Goal: Task Accomplishment & Management: Complete application form

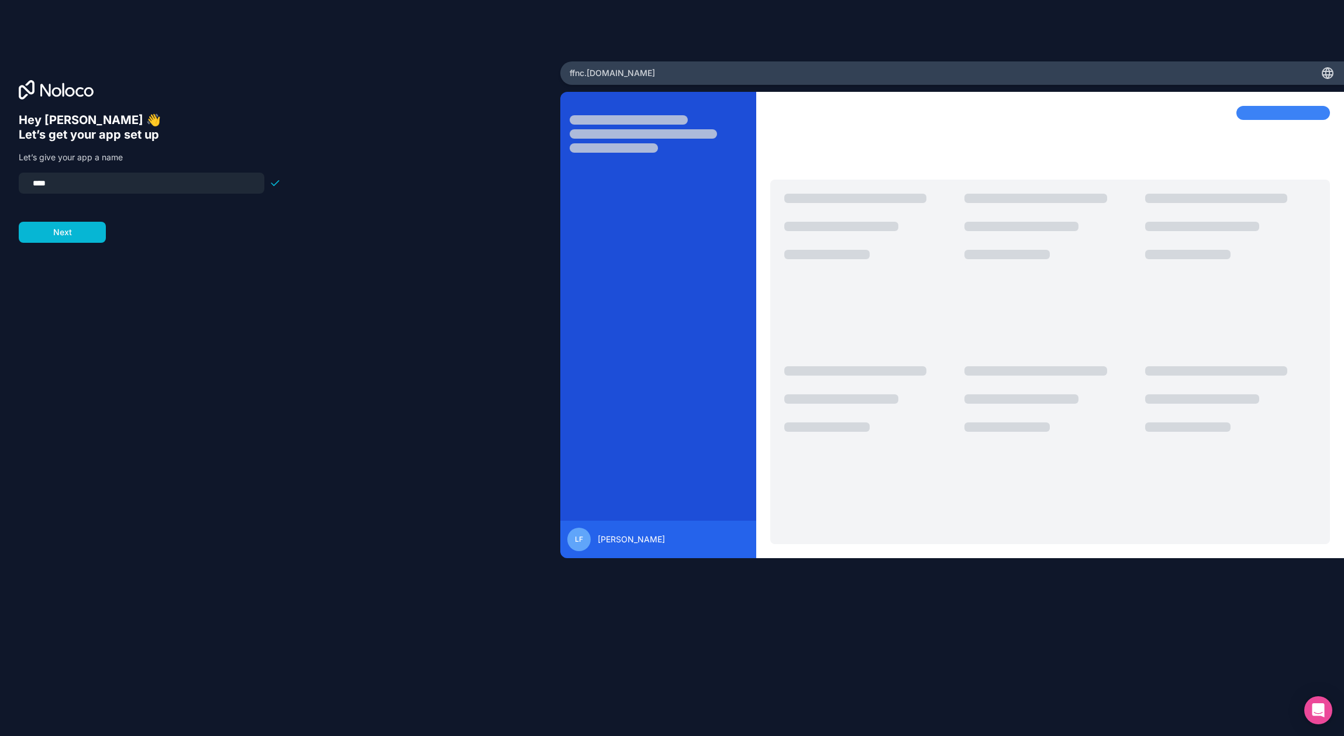
click at [114, 188] on input "****" at bounding box center [142, 183] width 232 height 16
type input "**********"
click at [49, 228] on button "Next" at bounding box center [62, 232] width 87 height 21
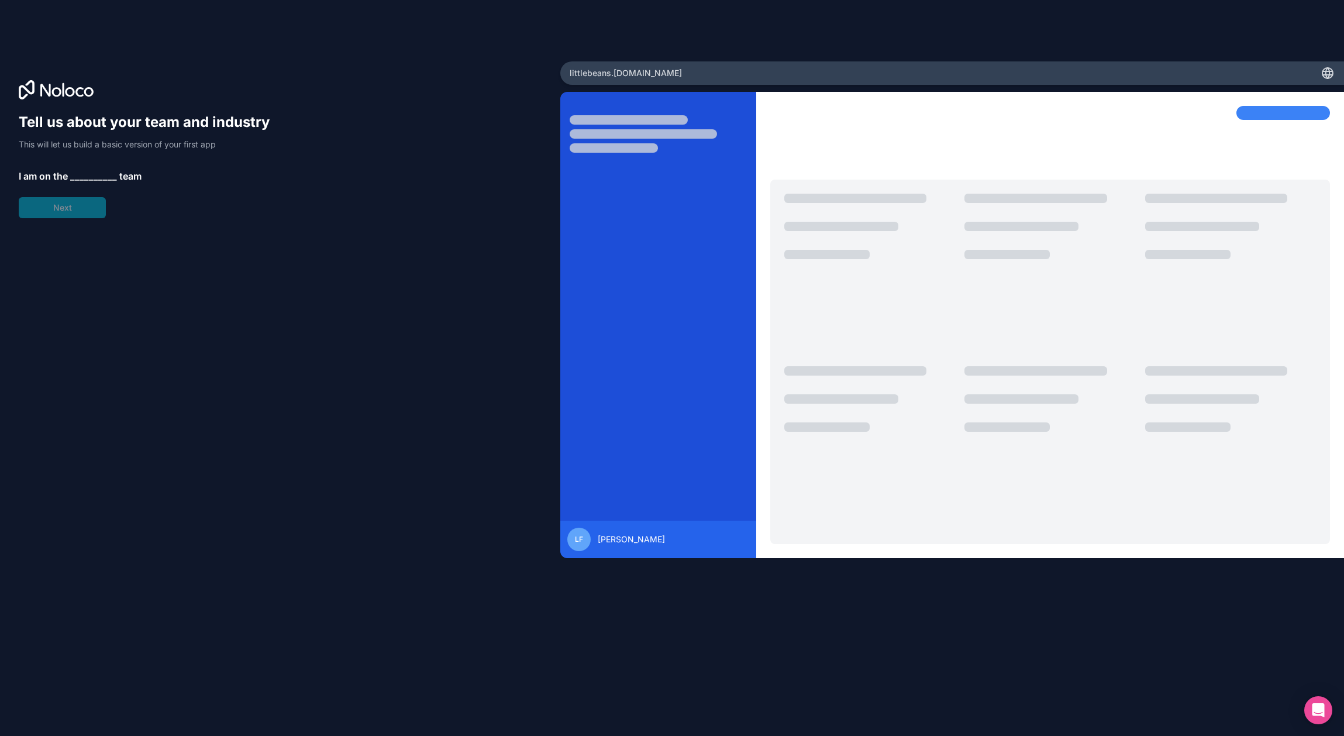
click at [89, 177] on span "__________" at bounding box center [93, 176] width 47 height 14
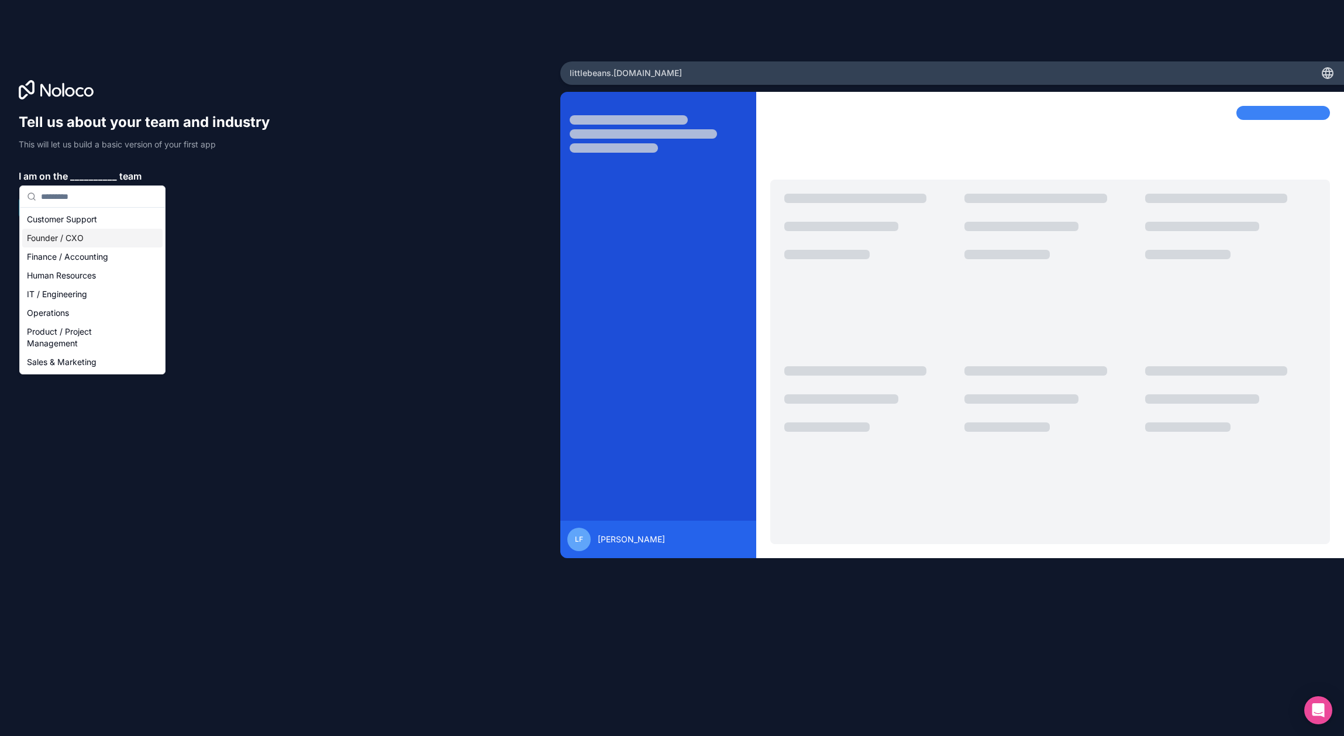
click at [65, 242] on div "Founder / CXO" at bounding box center [92, 238] width 140 height 19
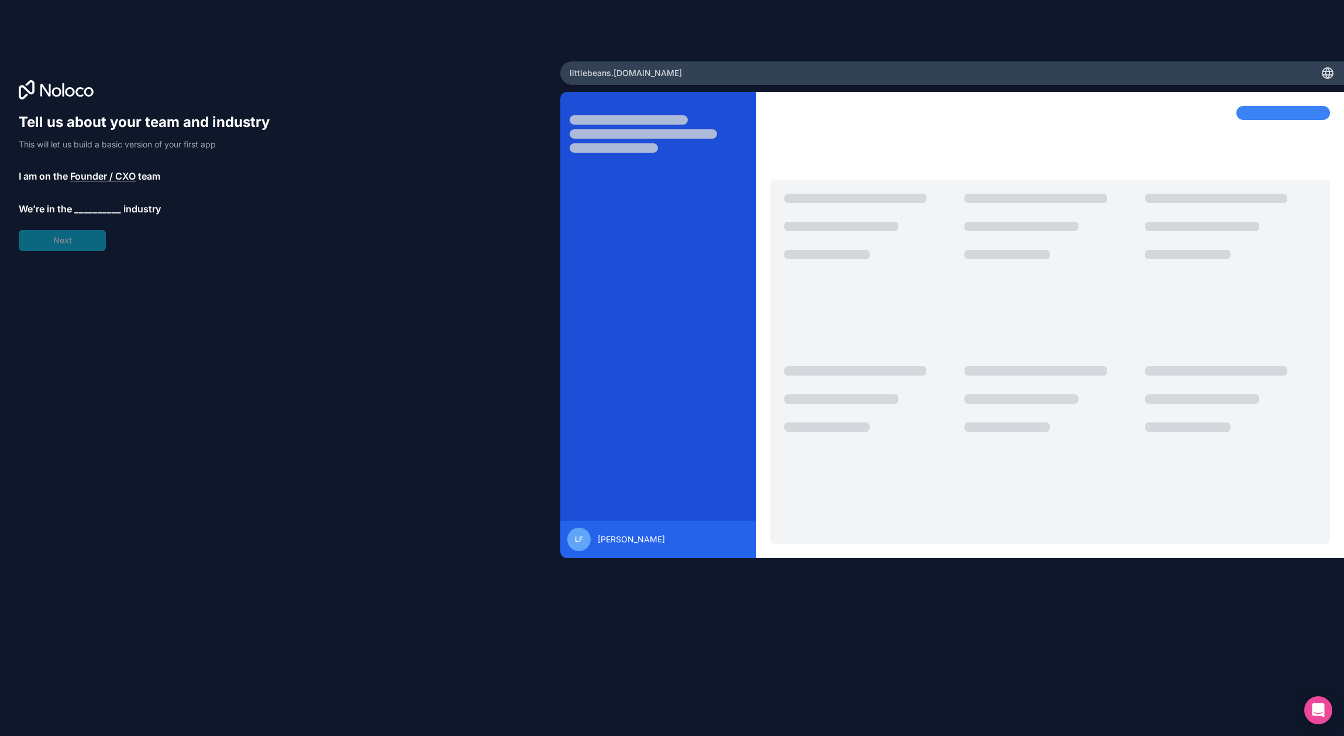
click at [84, 213] on span "__________" at bounding box center [97, 209] width 47 height 14
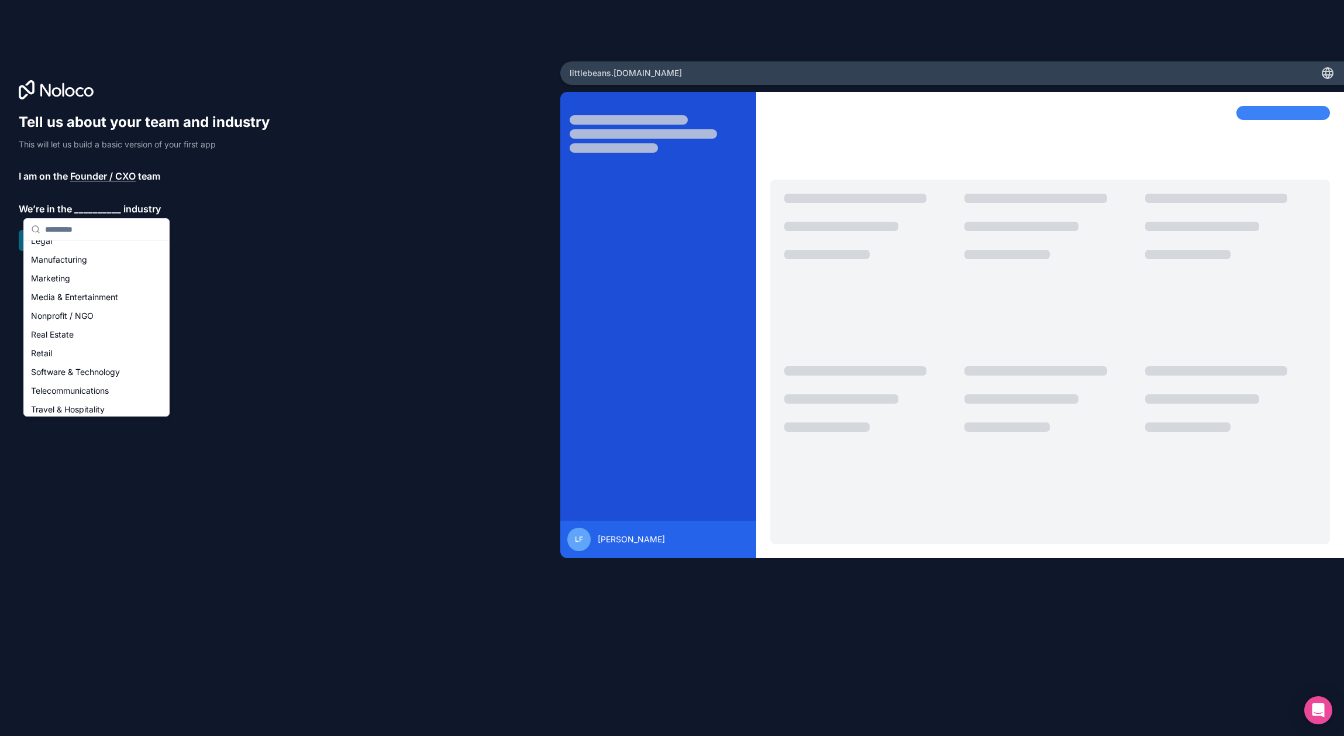
scroll to position [164, 0]
click at [85, 314] on div "Nonprofit / NGO" at bounding box center [96, 313] width 140 height 19
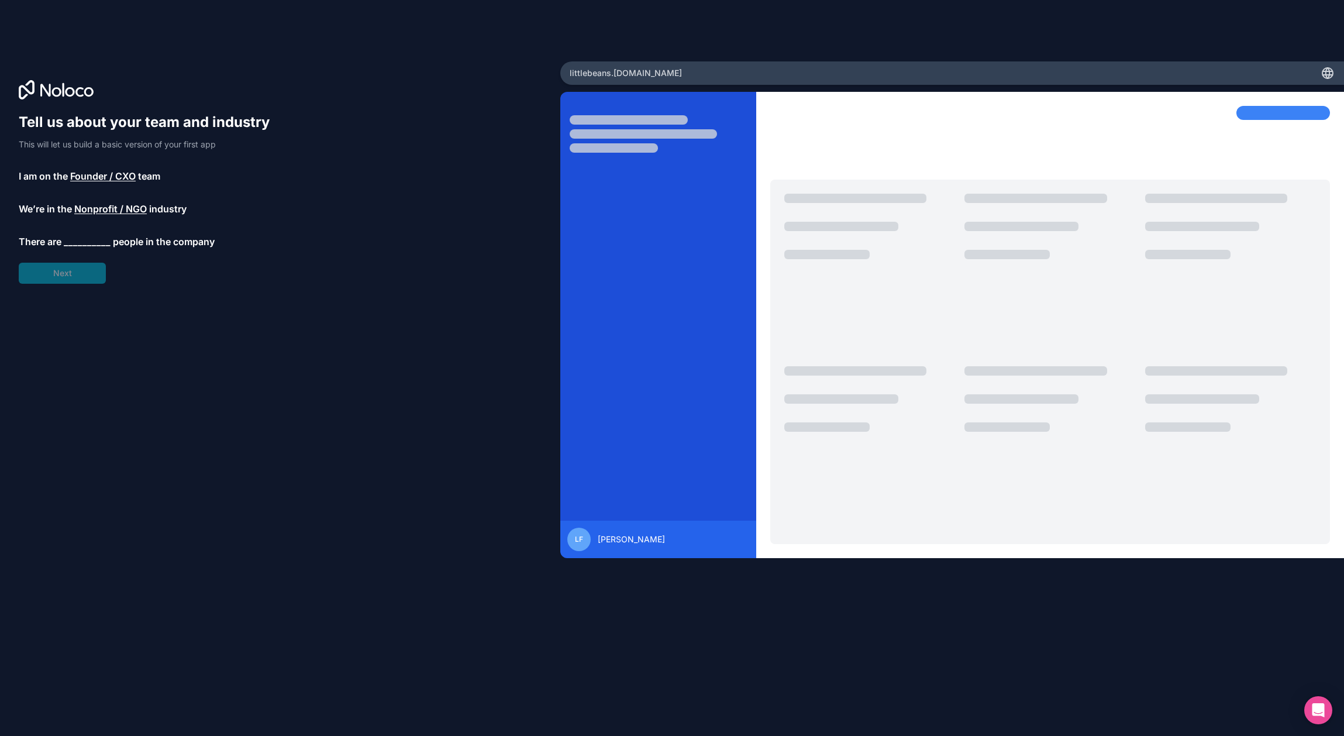
click at [91, 244] on span "__________" at bounding box center [87, 241] width 47 height 14
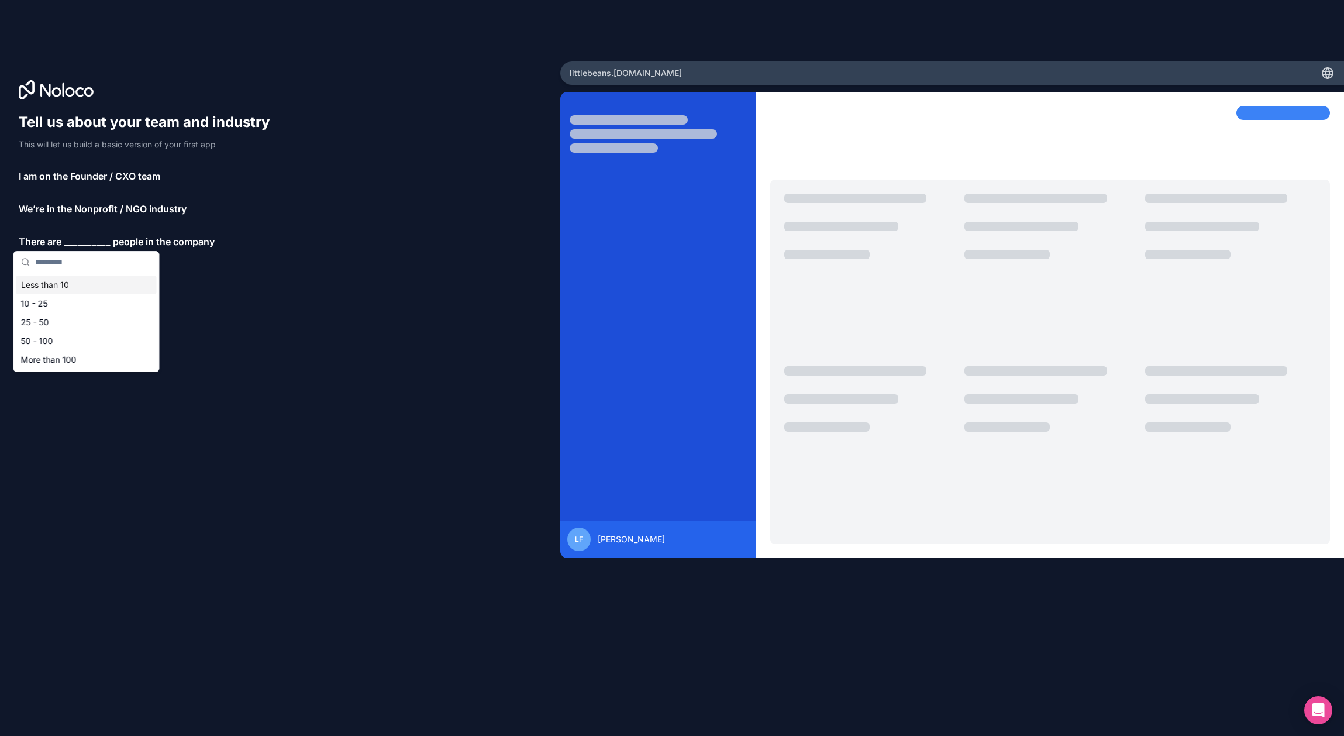
click at [74, 283] on div "Less than 10" at bounding box center [86, 284] width 140 height 19
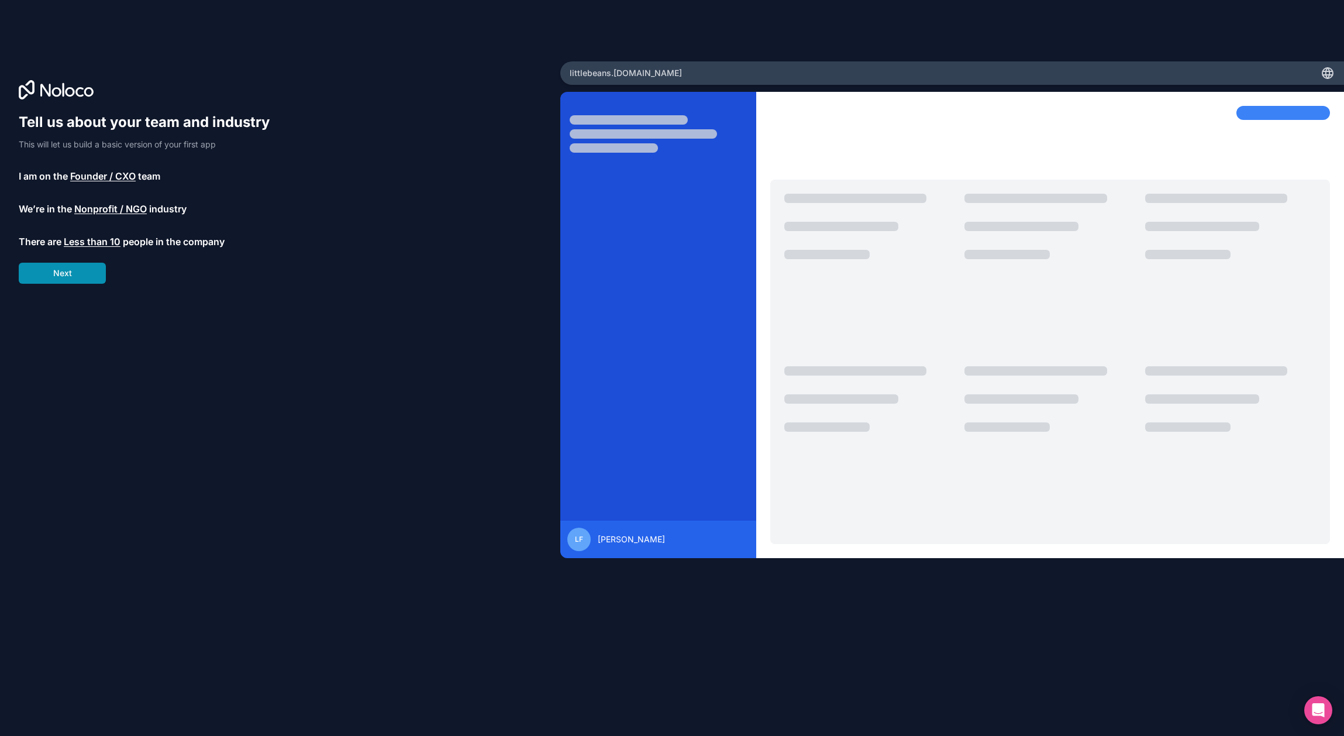
click at [72, 277] on button "Next" at bounding box center [62, 273] width 87 height 21
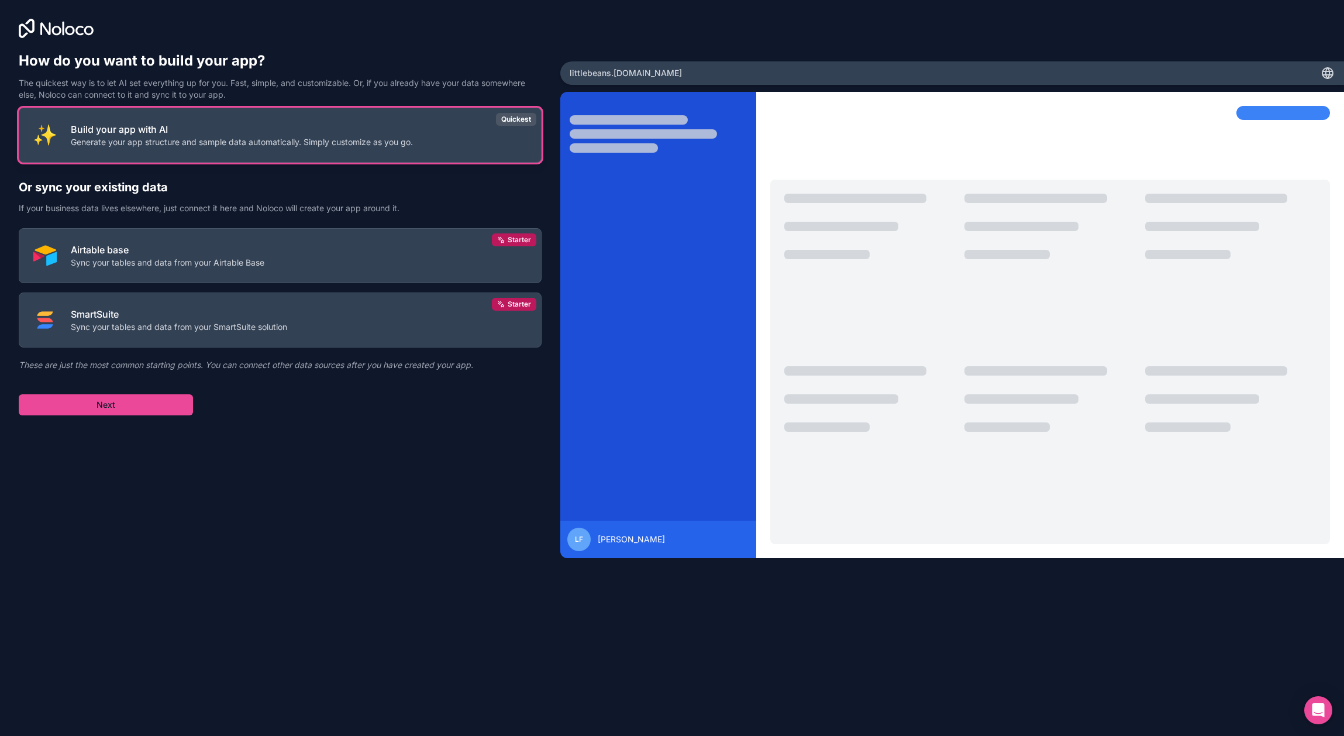
click at [209, 137] on p "Generate your app structure and sample data automatically. Simply customize as …" at bounding box center [242, 142] width 342 height 12
click at [158, 407] on button "Next" at bounding box center [106, 404] width 174 height 21
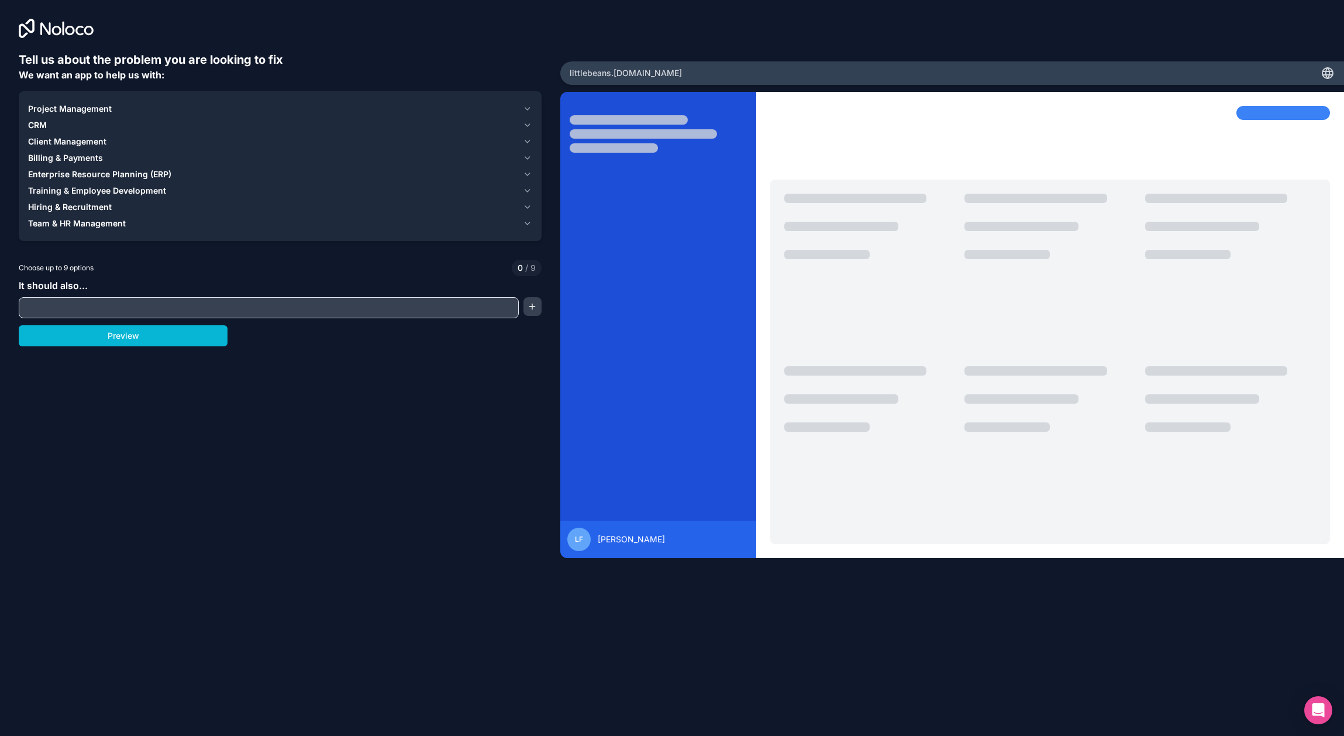
click at [529, 225] on icon "button" at bounding box center [527, 223] width 9 height 9
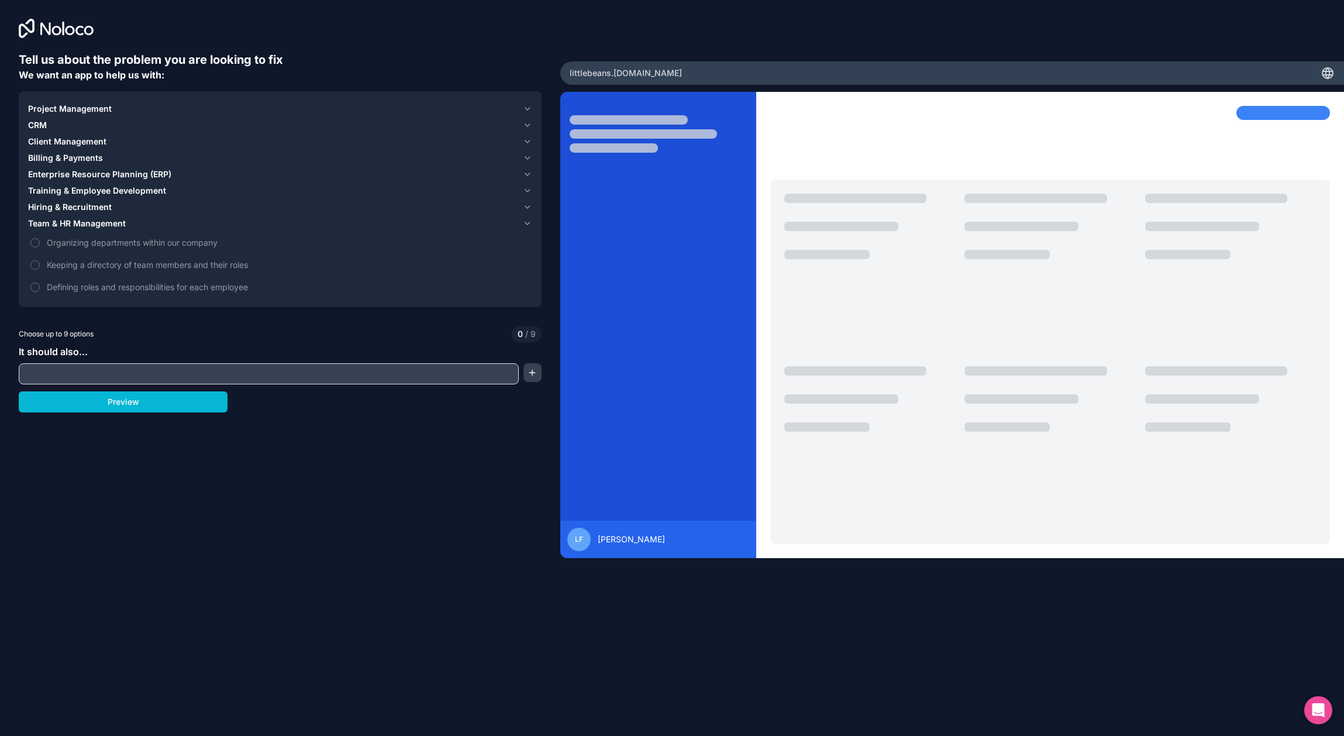
click at [529, 225] on icon "button" at bounding box center [527, 223] width 9 height 9
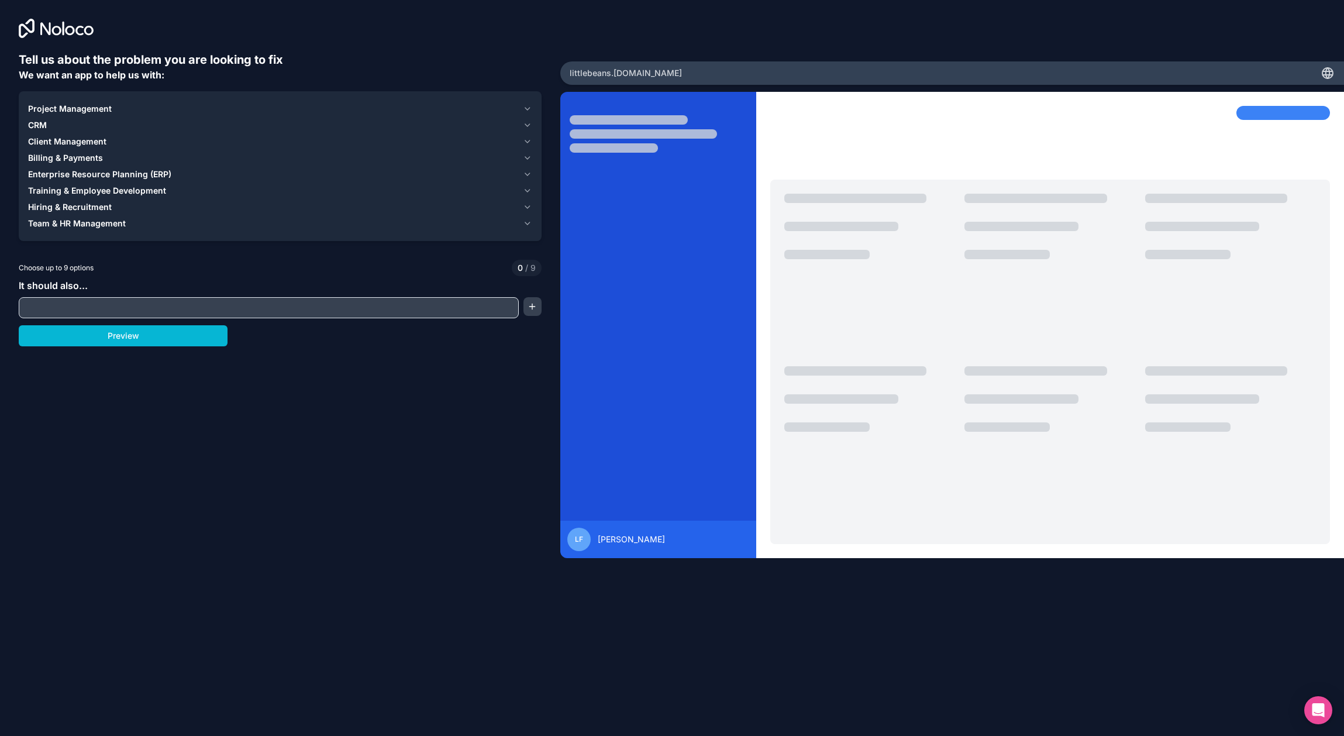
click at [531, 125] on icon "button" at bounding box center [527, 124] width 9 height 9
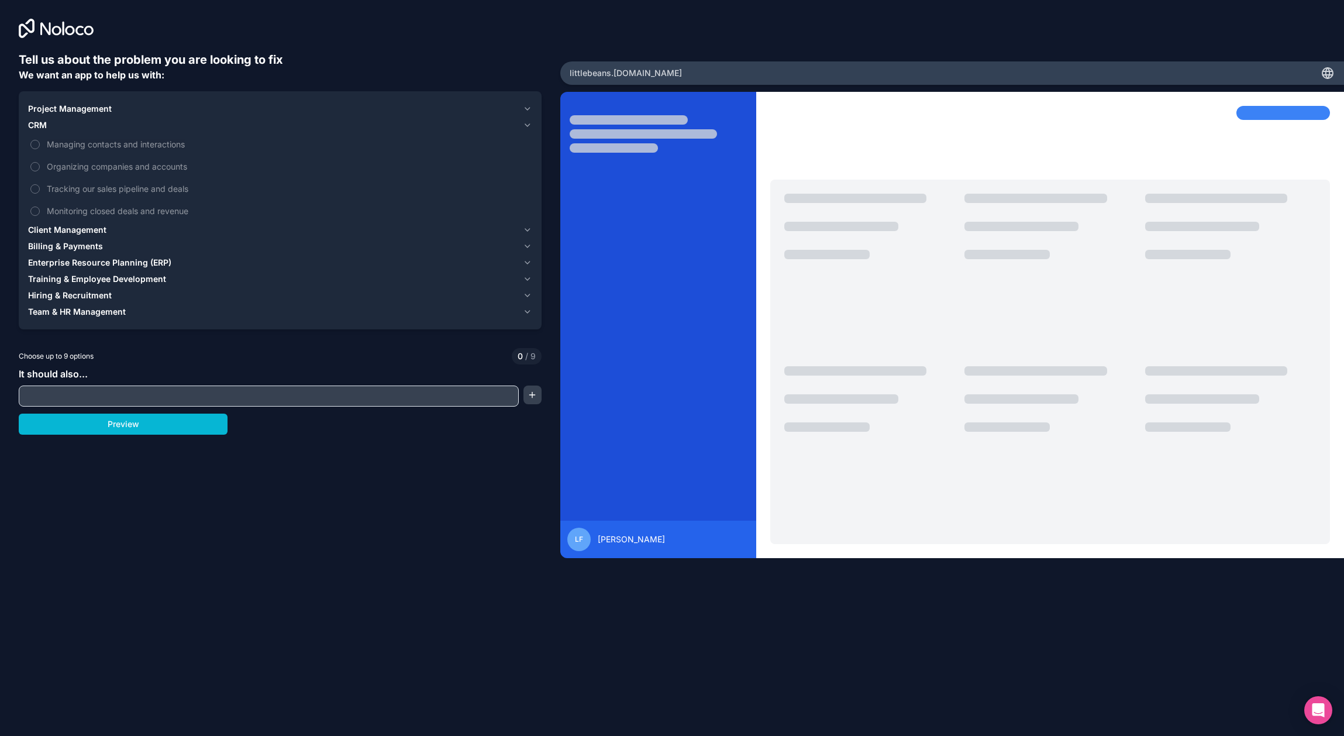
click at [531, 125] on icon "button" at bounding box center [527, 124] width 9 height 9
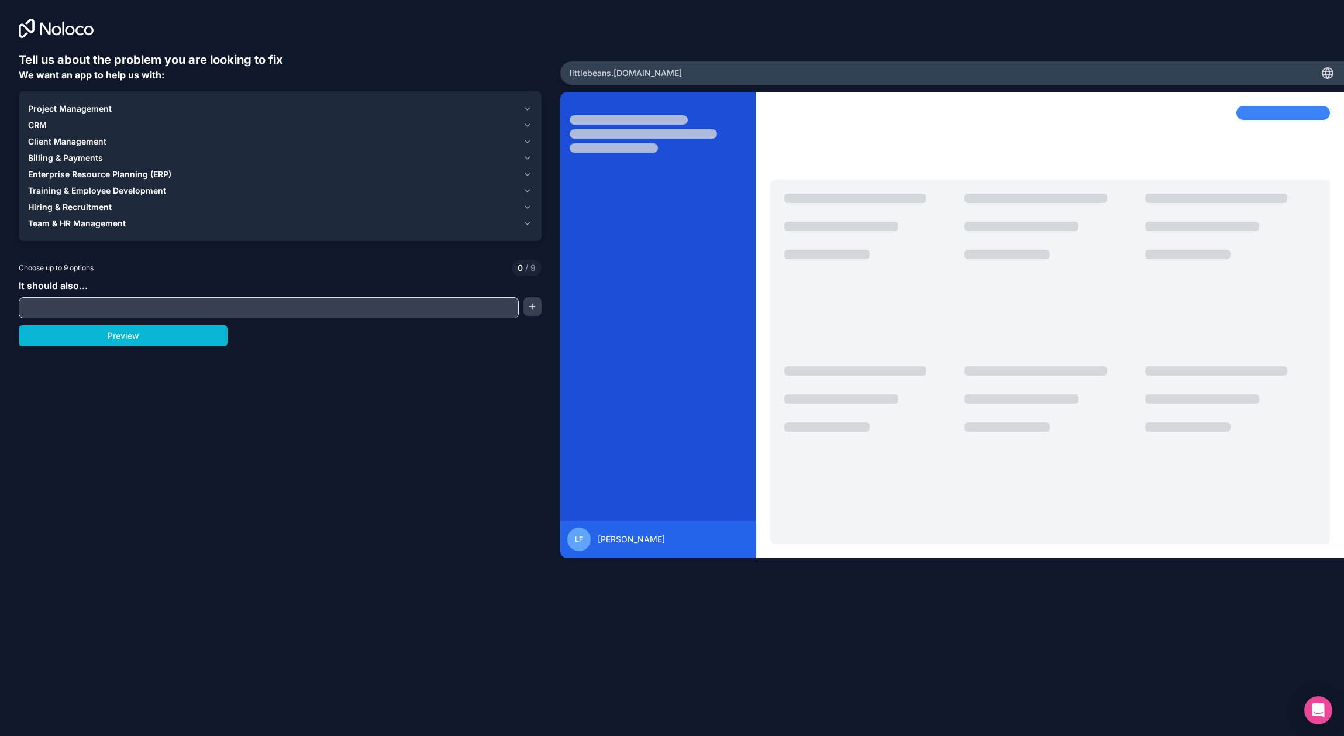
click at [527, 191] on icon "button" at bounding box center [527, 190] width 9 height 9
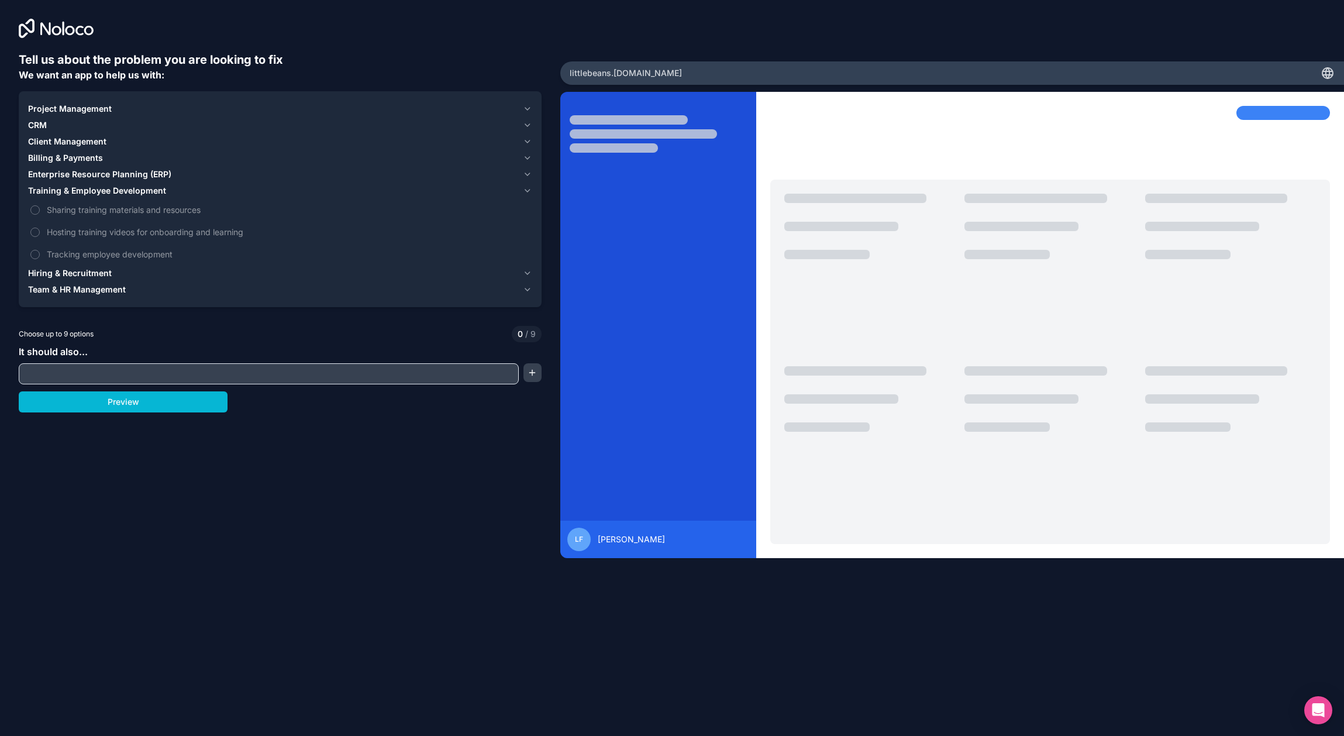
click at [527, 191] on icon "button" at bounding box center [527, 190] width 9 height 9
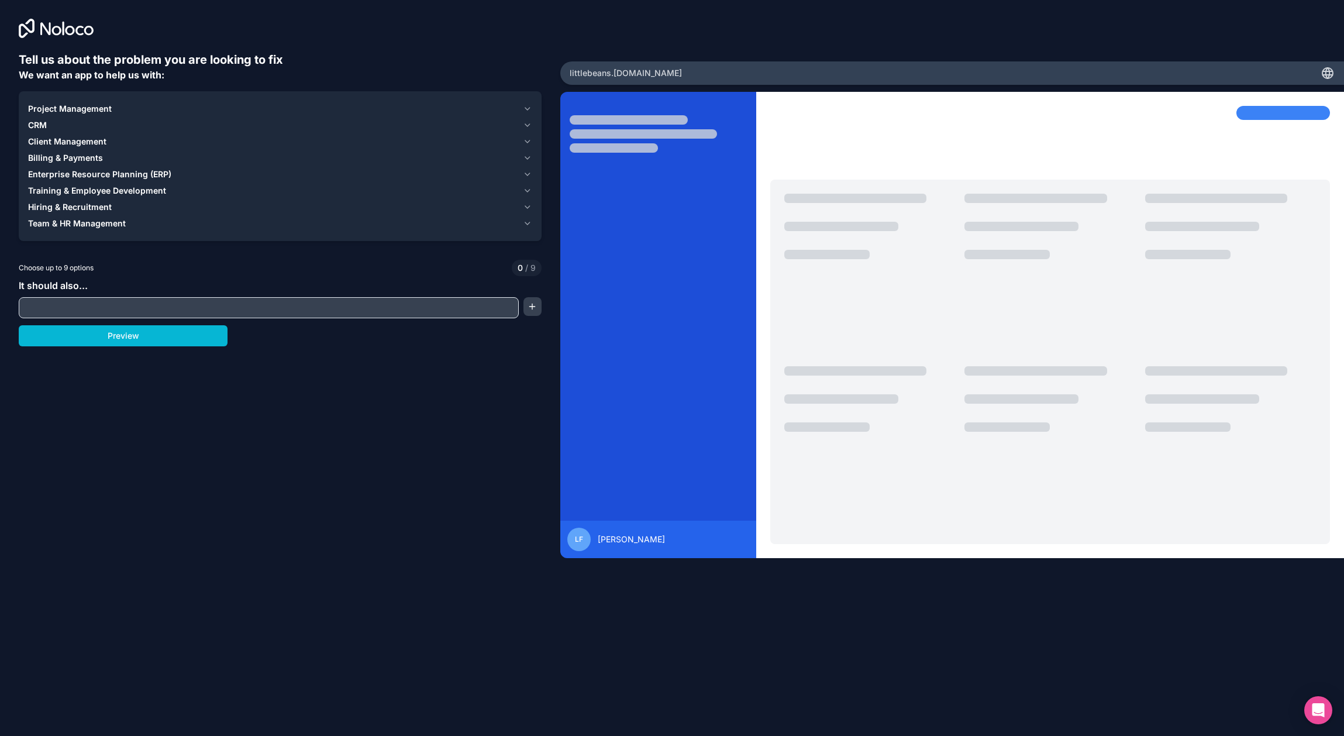
click at [527, 207] on icon "button" at bounding box center [527, 206] width 9 height 9
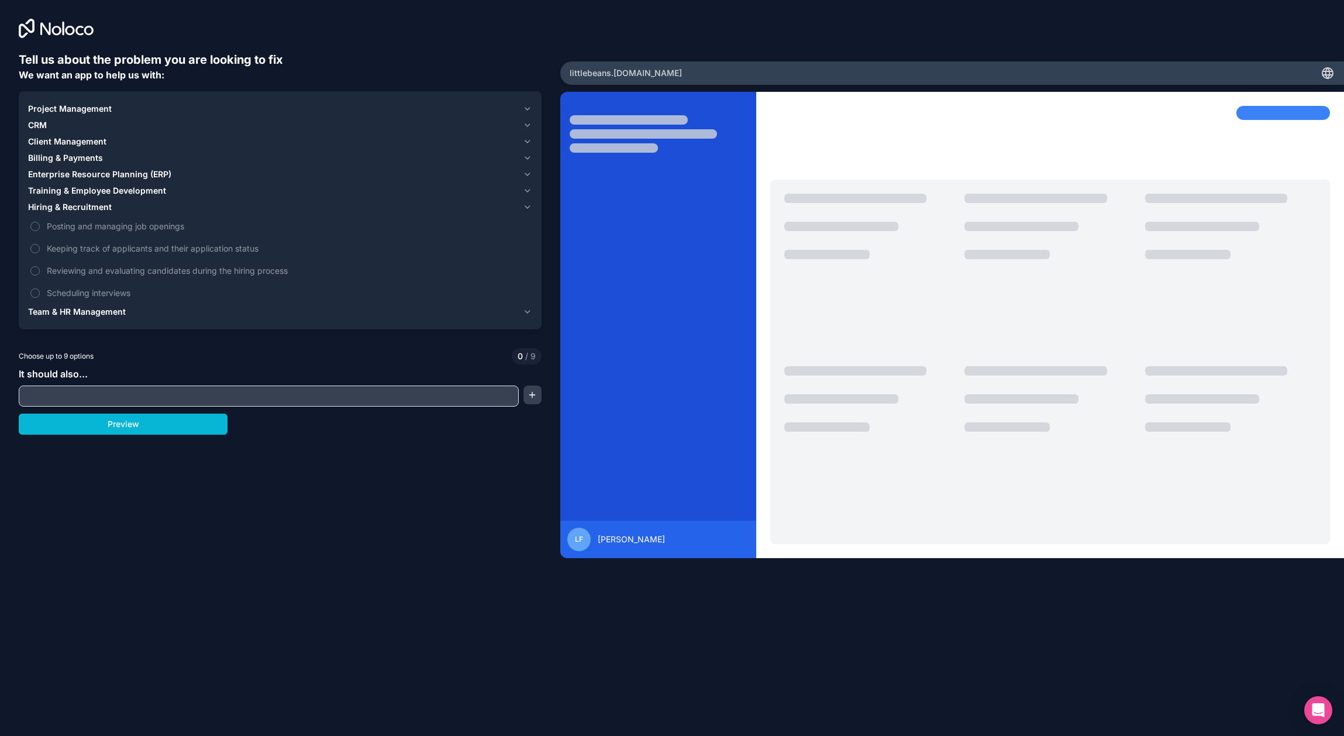
drag, startPoint x: 527, startPoint y: 207, endPoint x: 503, endPoint y: 201, distance: 24.1
click at [527, 208] on icon "button" at bounding box center [527, 206] width 9 height 9
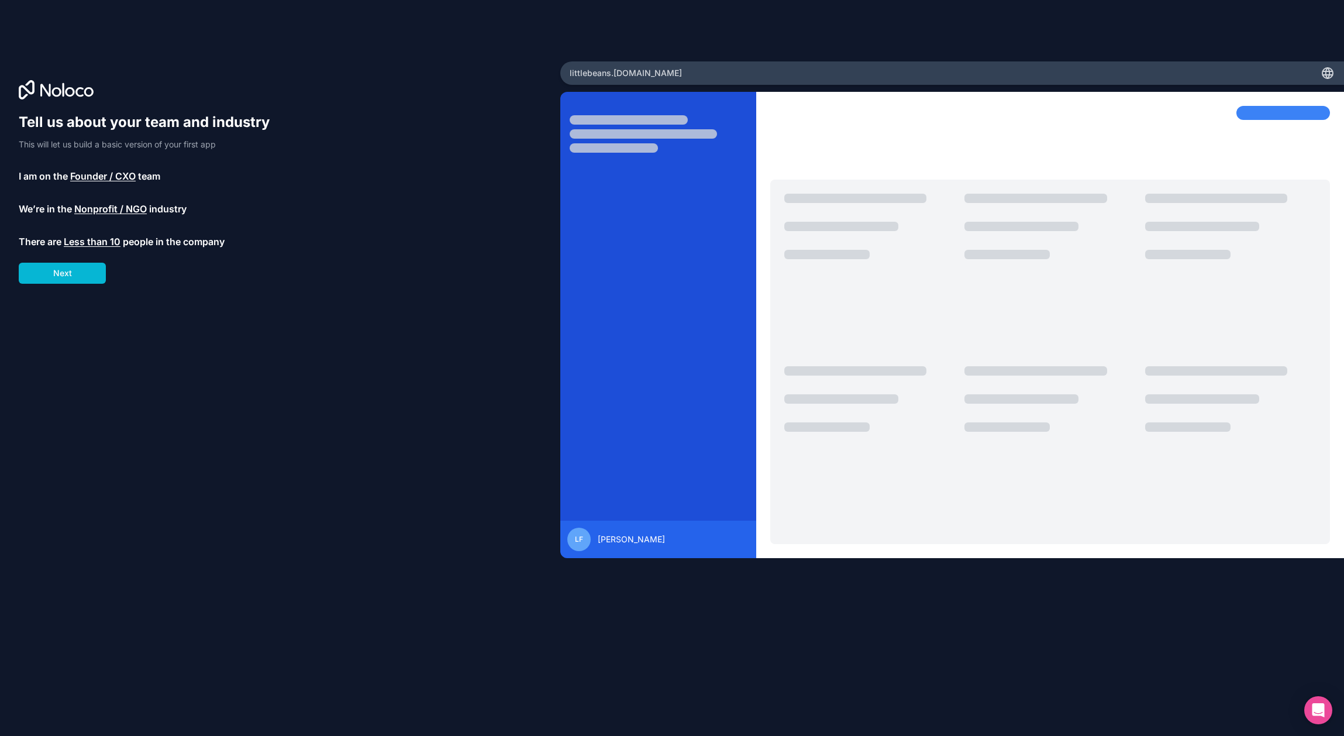
click at [82, 170] on span "Founder / CXO" at bounding box center [102, 176] width 65 height 14
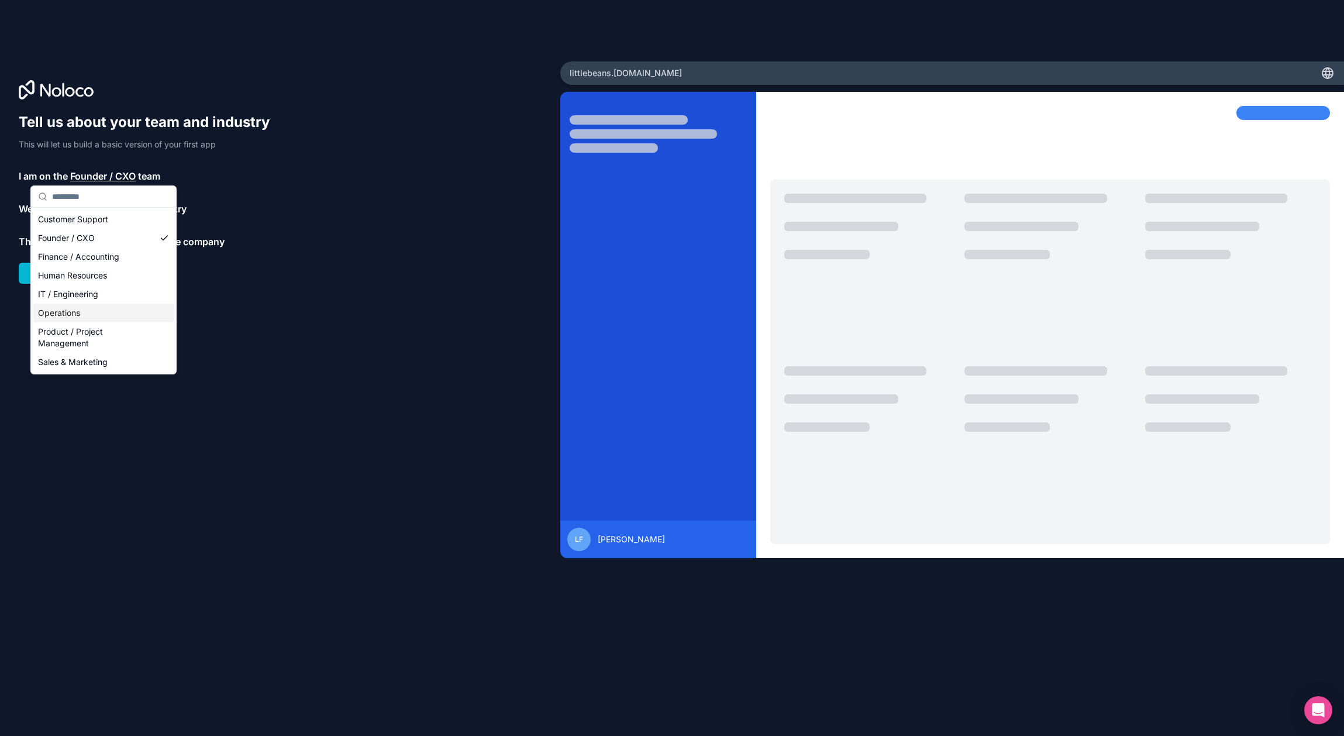
click at [112, 315] on div "Operations" at bounding box center [103, 313] width 140 height 19
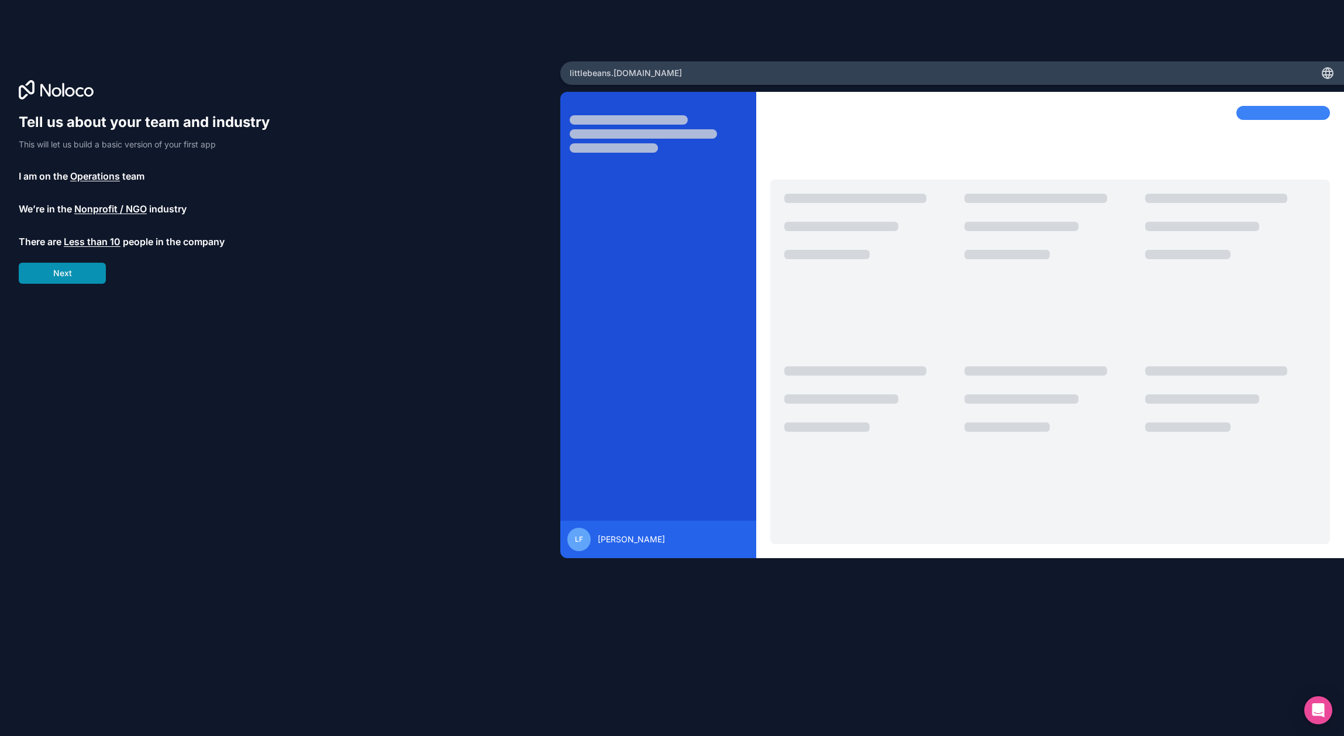
click at [69, 277] on button "Next" at bounding box center [62, 273] width 87 height 21
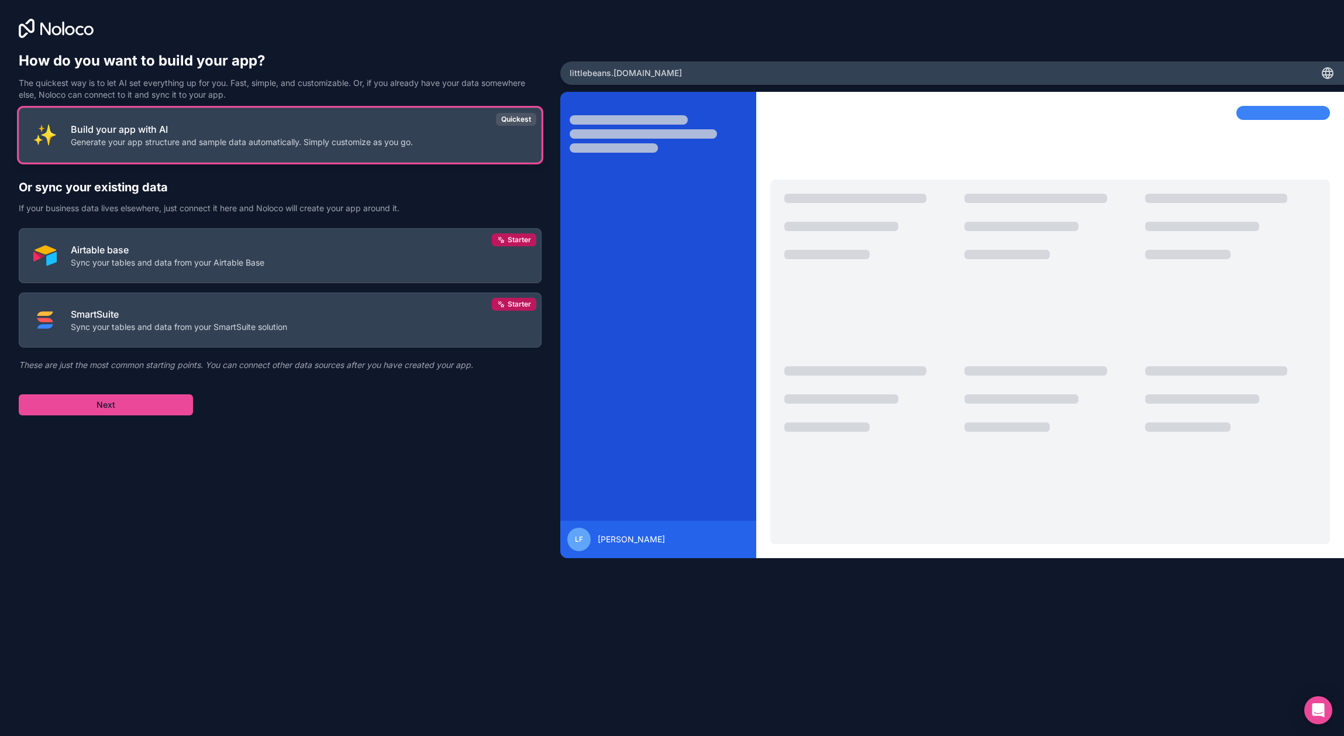
click at [471, 146] on button "Build your app with AI Generate your app structure and sample data automaticall…" at bounding box center [280, 135] width 523 height 55
click at [191, 143] on p "Generate your app structure and sample data automatically. Simply customize as …" at bounding box center [242, 142] width 342 height 12
click at [91, 402] on button "Next" at bounding box center [106, 404] width 174 height 21
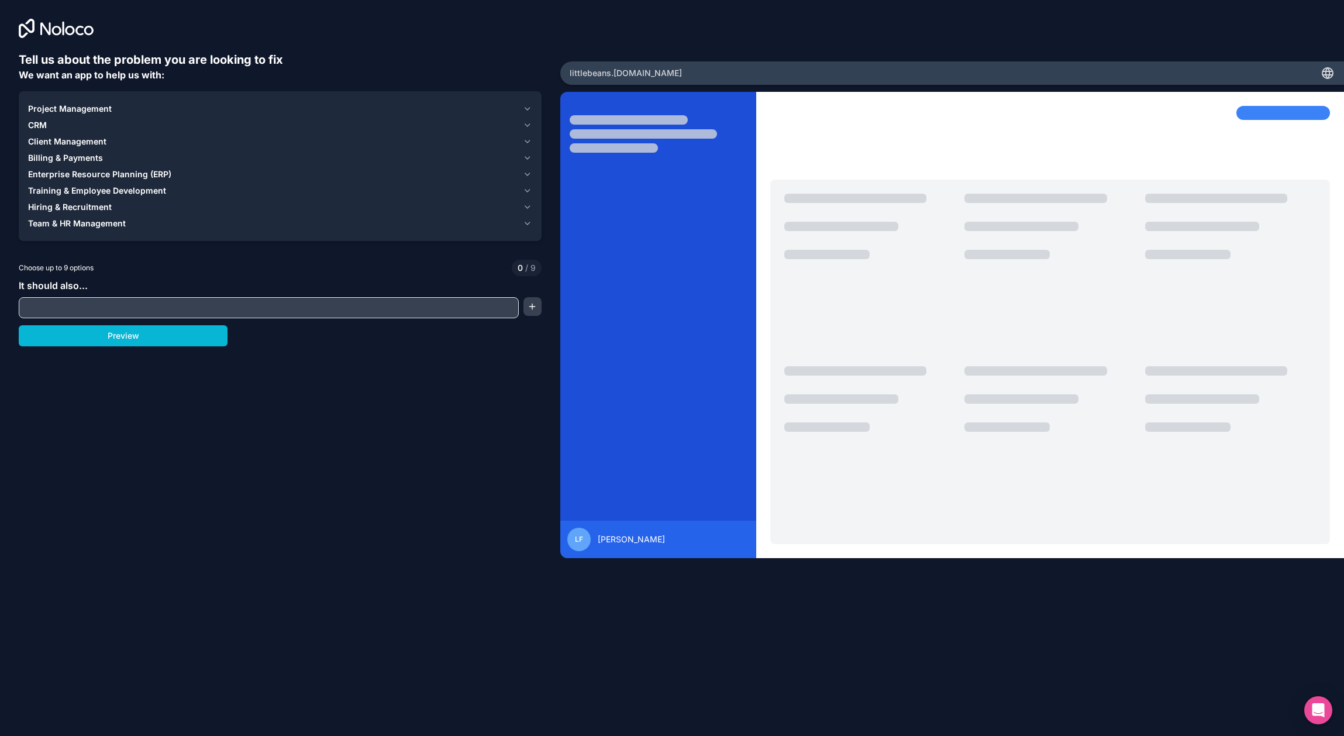
click at [526, 125] on icon "button" at bounding box center [527, 124] width 9 height 9
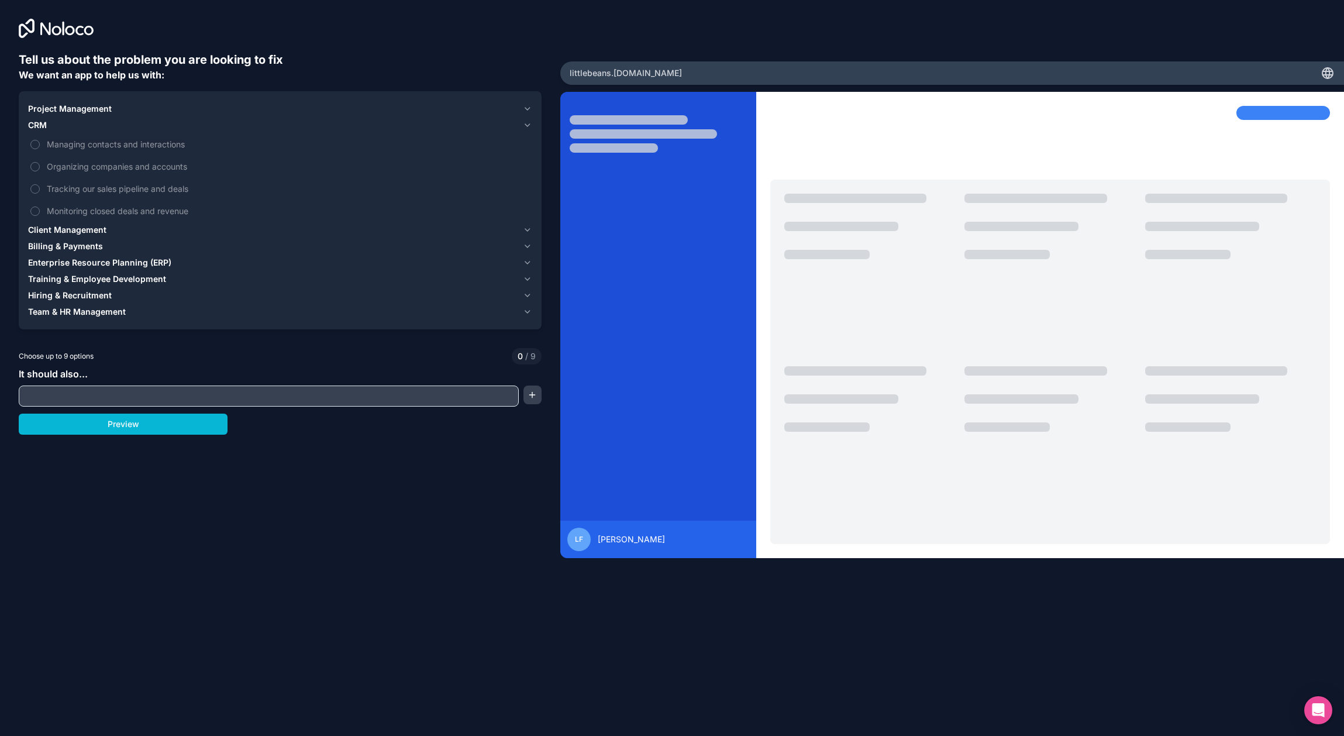
click at [526, 125] on icon "button" at bounding box center [527, 125] width 5 height 2
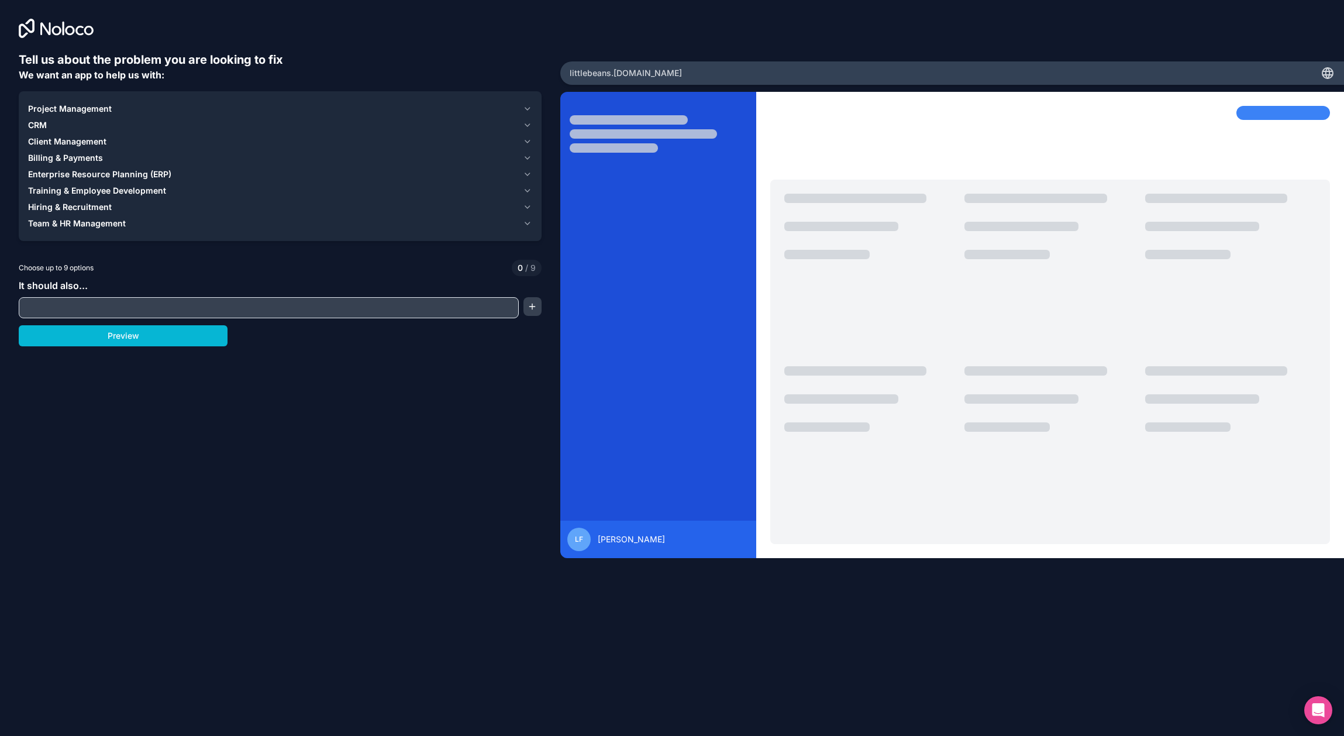
click at [526, 212] on button "Hiring & Recruitment" at bounding box center [280, 207] width 504 height 16
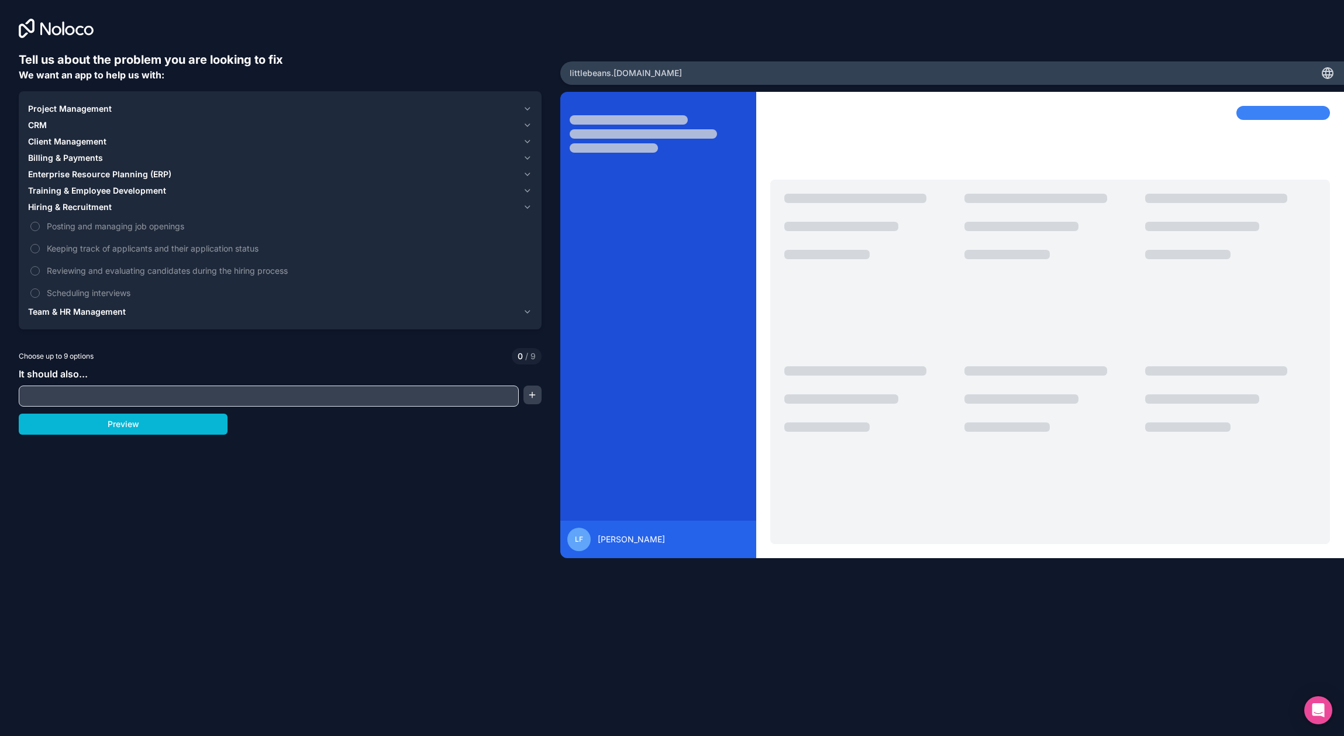
click at [526, 212] on button "Hiring & Recruitment" at bounding box center [280, 207] width 504 height 16
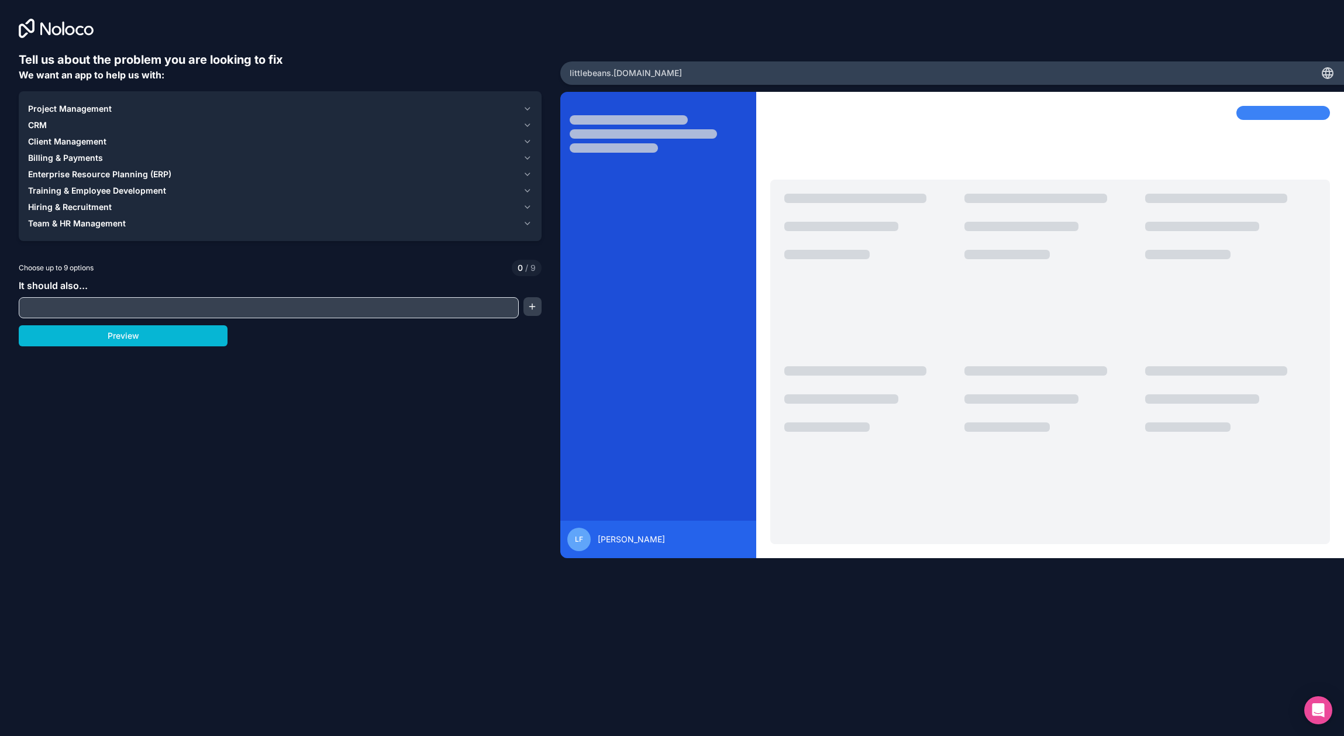
click at [526, 185] on button "Training & Employee Development" at bounding box center [280, 190] width 504 height 16
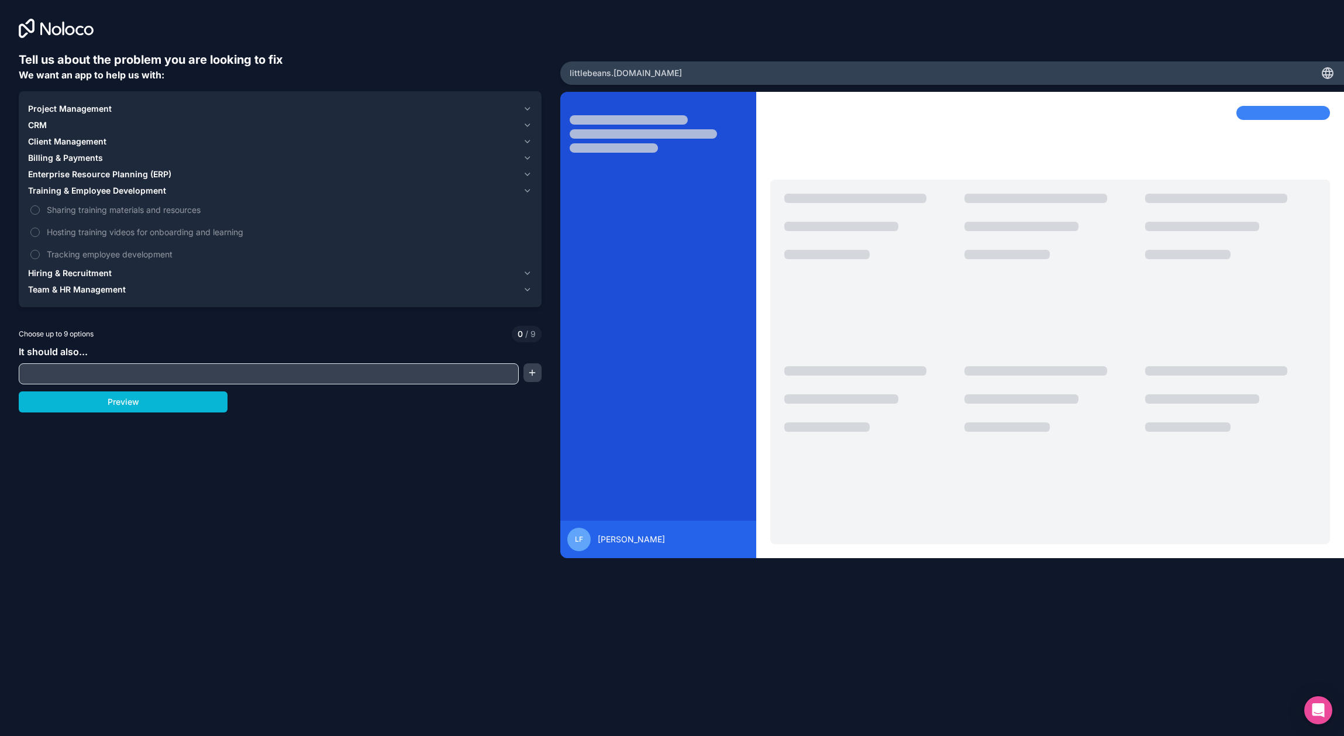
click at [526, 185] on button "Training & Employee Development" at bounding box center [280, 190] width 504 height 16
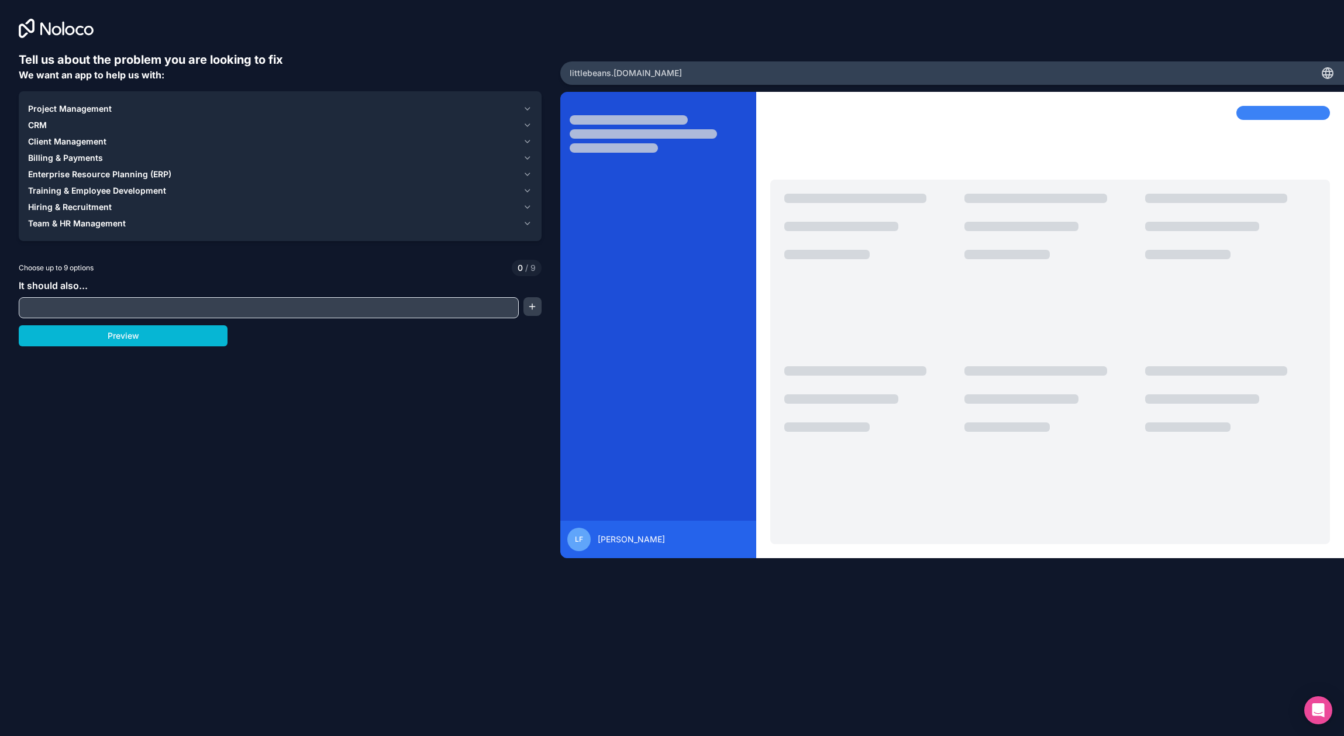
click at [527, 127] on icon "button" at bounding box center [527, 124] width 9 height 9
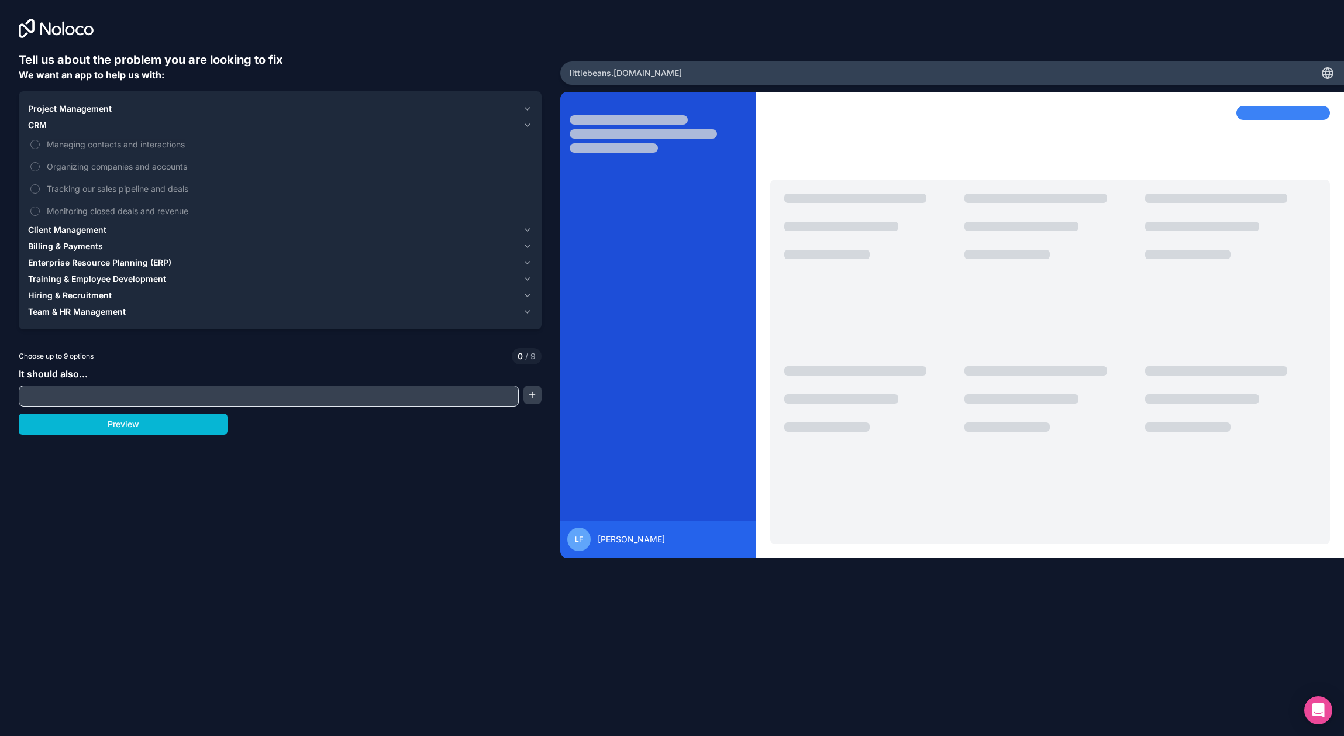
click at [524, 108] on icon "button" at bounding box center [527, 108] width 9 height 9
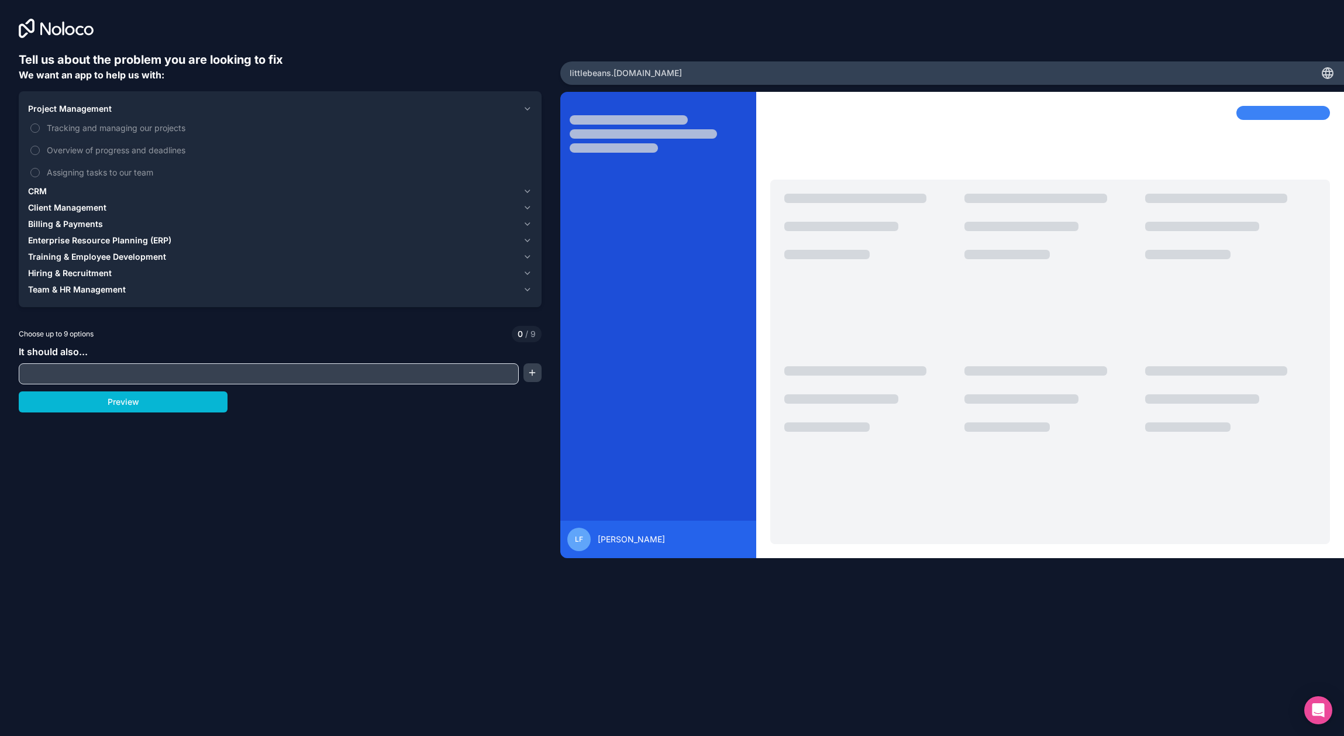
click at [522, 289] on button "Team & HR Management" at bounding box center [280, 289] width 504 height 16
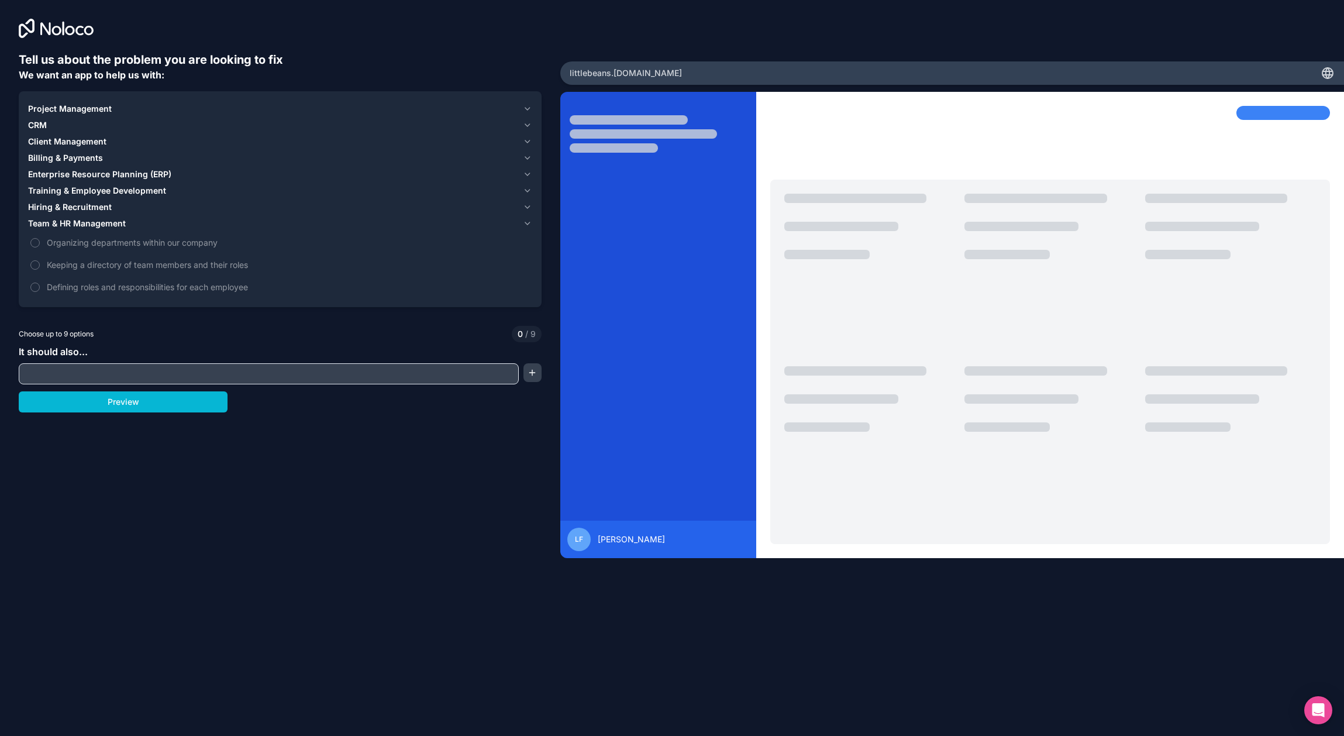
click at [530, 206] on icon "button" at bounding box center [527, 206] width 9 height 9
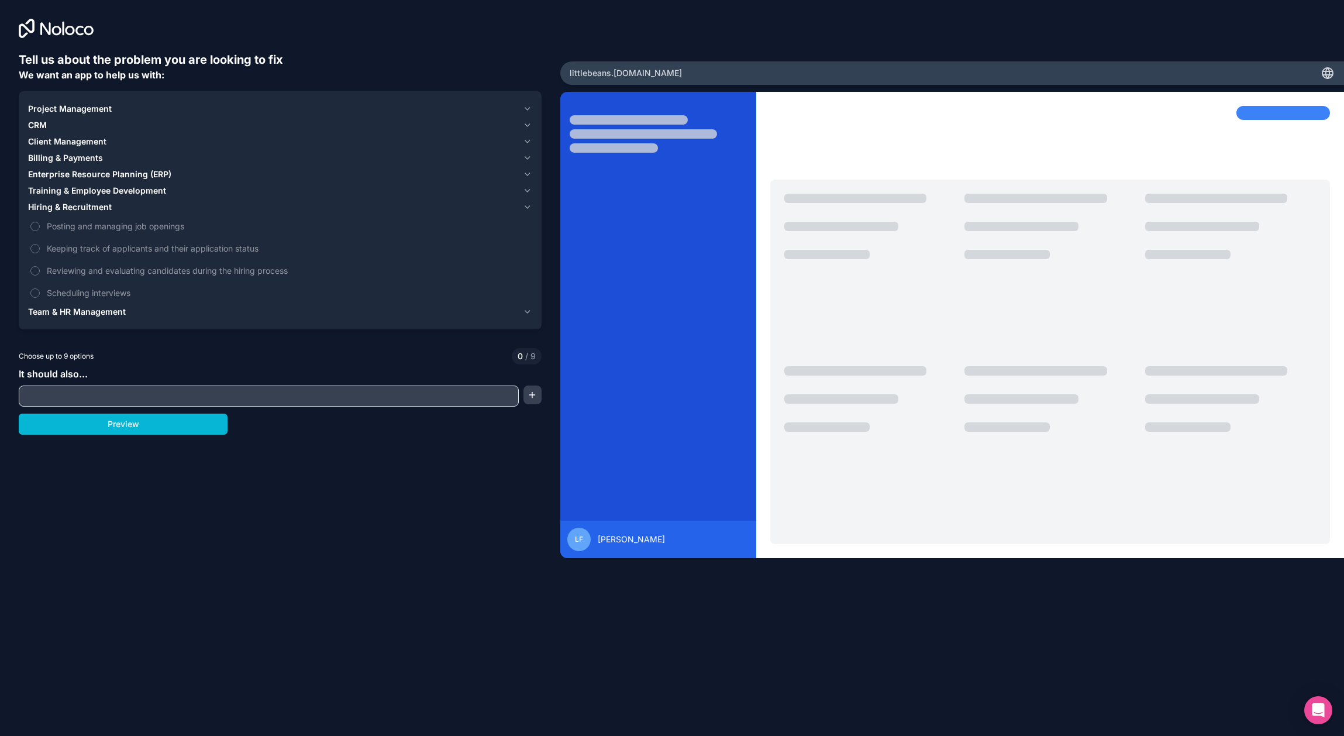
click at [530, 160] on icon "button" at bounding box center [527, 157] width 9 height 9
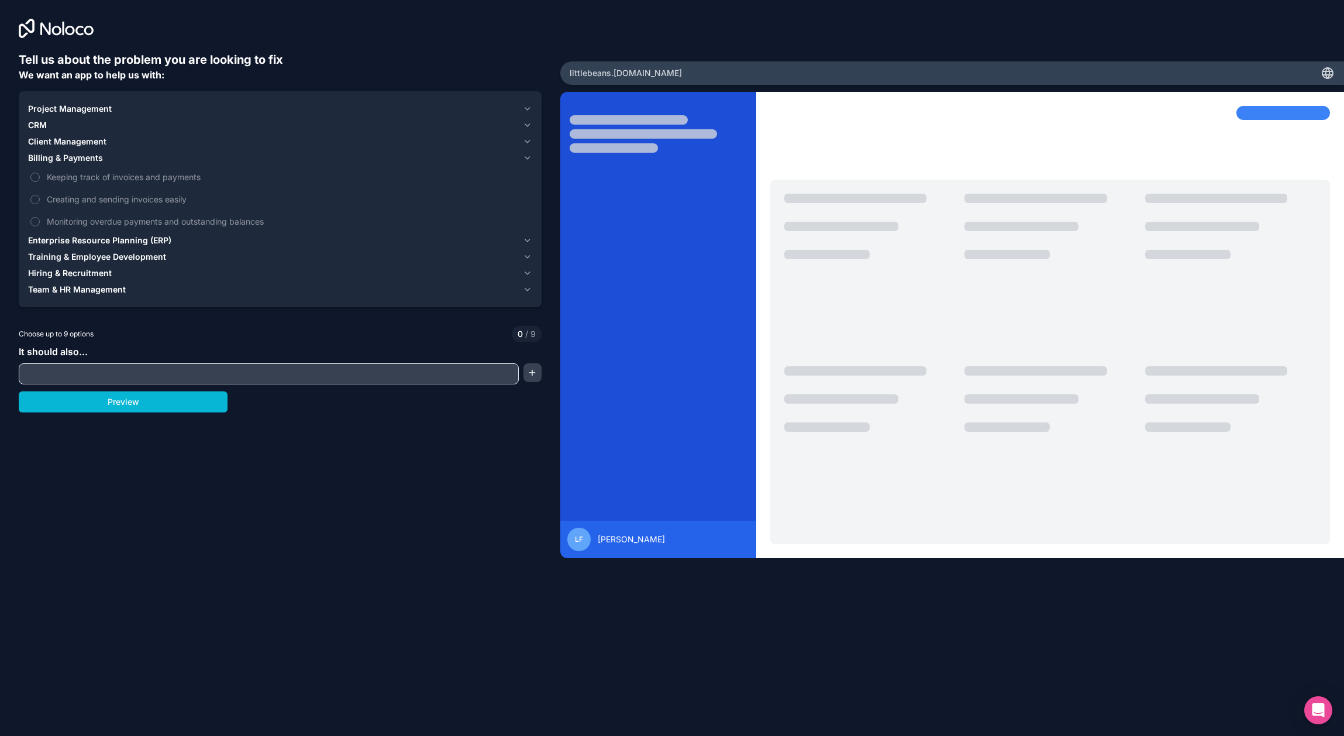
click at [529, 143] on icon "button" at bounding box center [527, 141] width 9 height 9
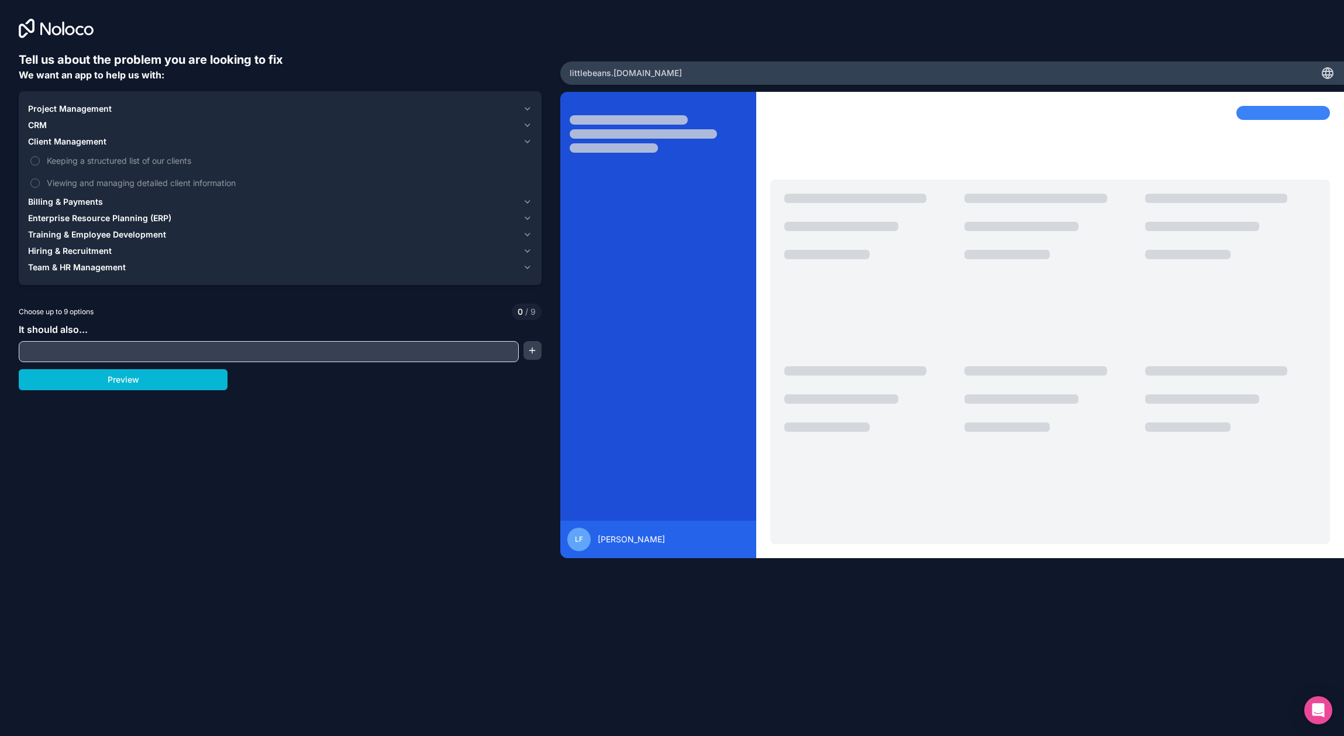
click at [125, 353] on input "text" at bounding box center [269, 351] width 494 height 16
type input "**********"
click at [535, 353] on button "button" at bounding box center [532, 350] width 18 height 19
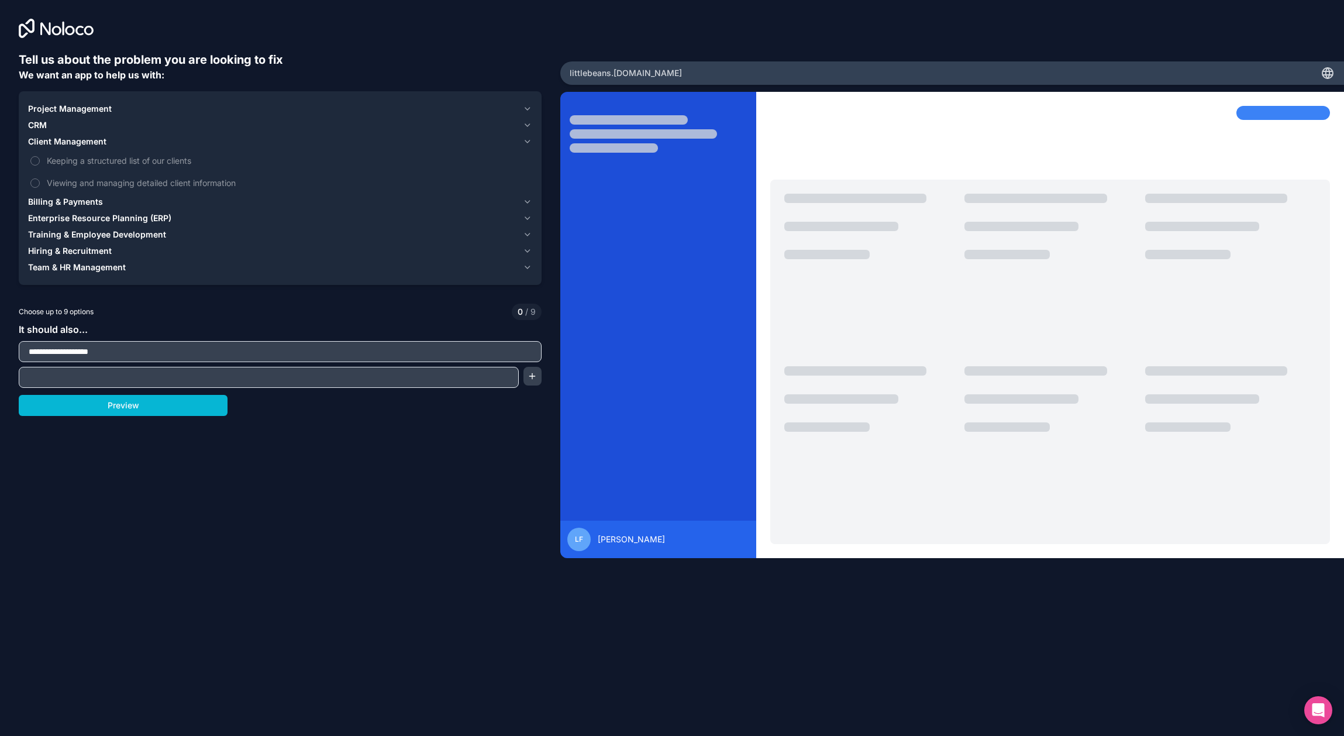
click at [525, 140] on icon "button" at bounding box center [527, 141] width 5 height 2
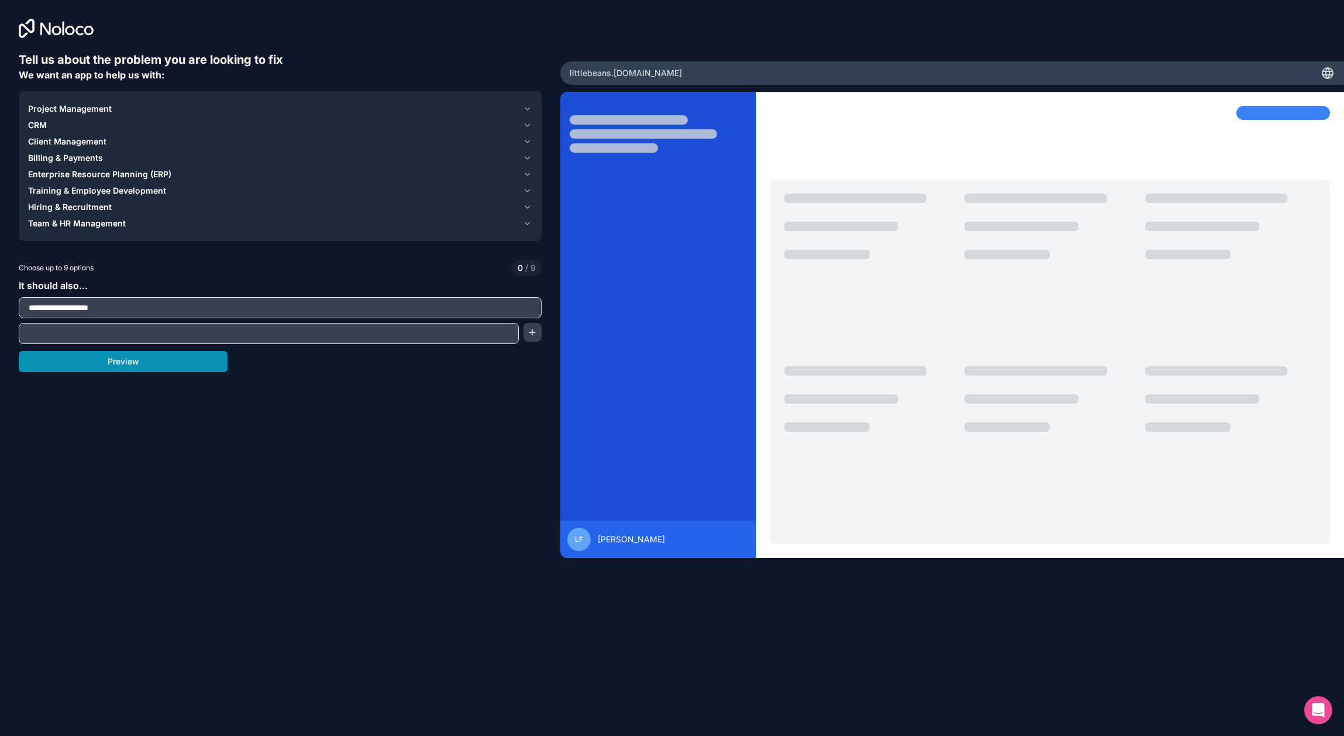
click at [188, 370] on button "Preview" at bounding box center [123, 361] width 209 height 21
click at [387, 306] on input "**********" at bounding box center [280, 307] width 517 height 16
click at [408, 334] on input "text" at bounding box center [269, 333] width 494 height 16
click at [530, 273] on span "/ 9" at bounding box center [529, 268] width 13 height 12
click at [525, 268] on span "/" at bounding box center [526, 268] width 3 height 10
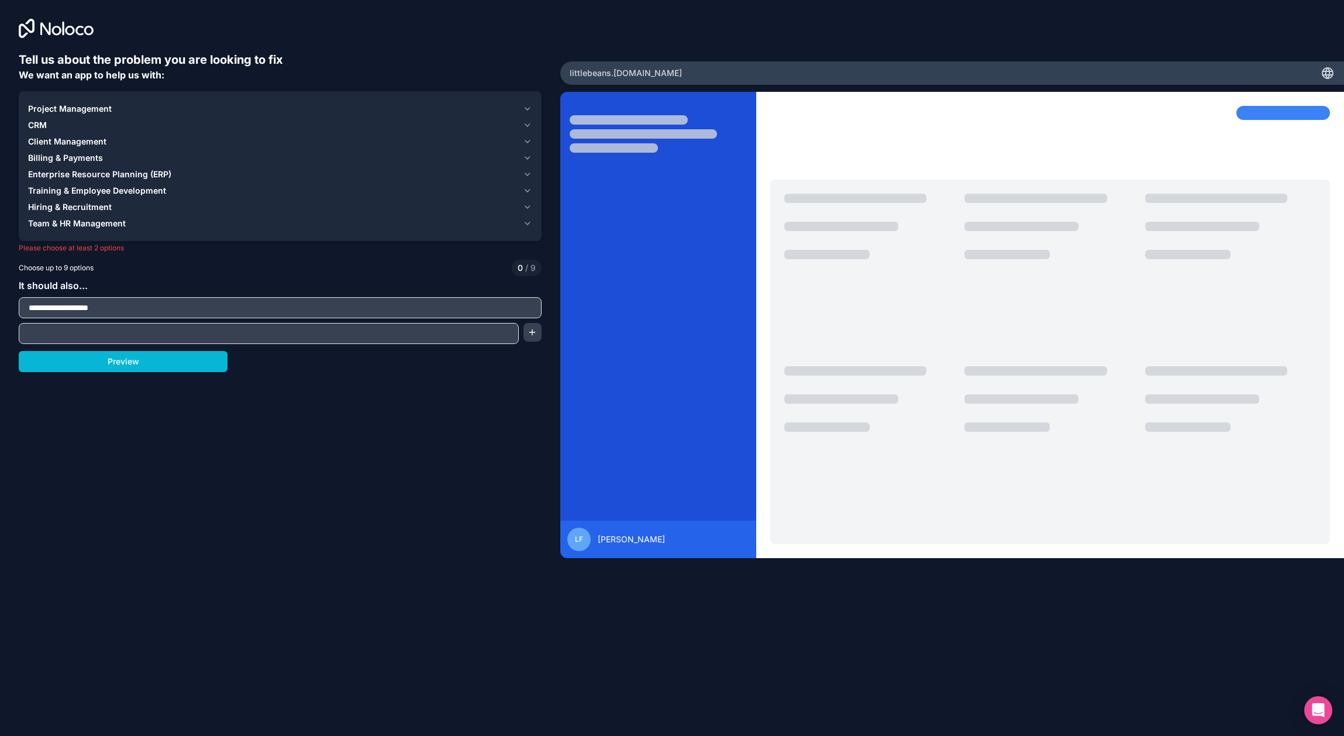
click at [439, 107] on div "Project Management" at bounding box center [273, 109] width 490 height 12
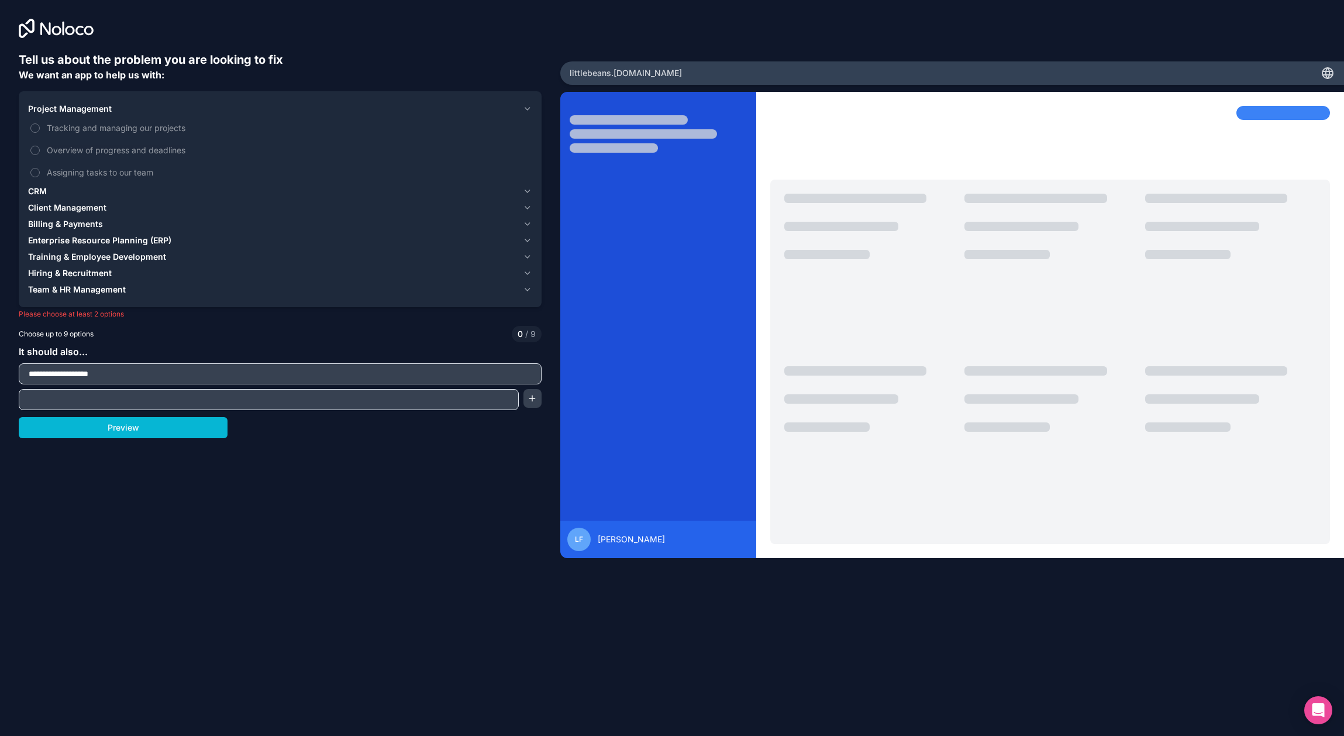
click at [523, 193] on icon "button" at bounding box center [527, 191] width 9 height 9
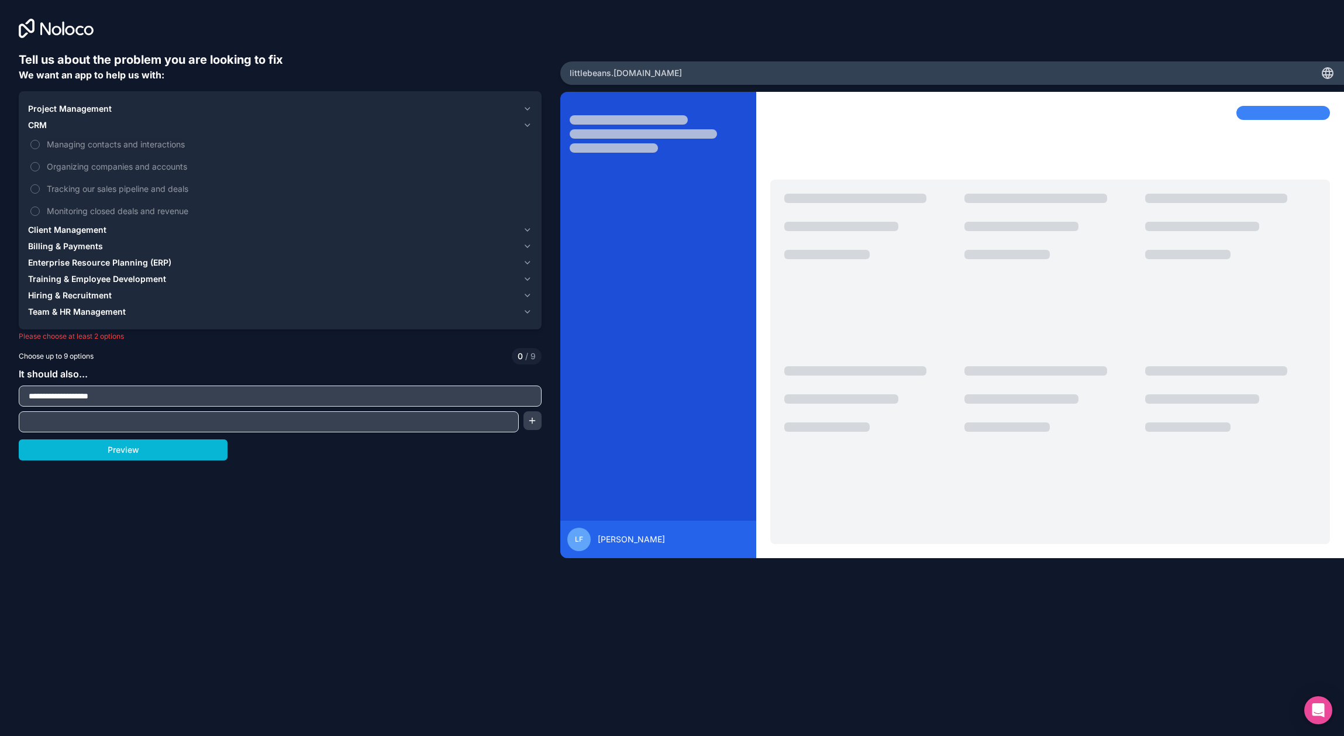
click at [526, 226] on icon "button" at bounding box center [527, 229] width 9 height 9
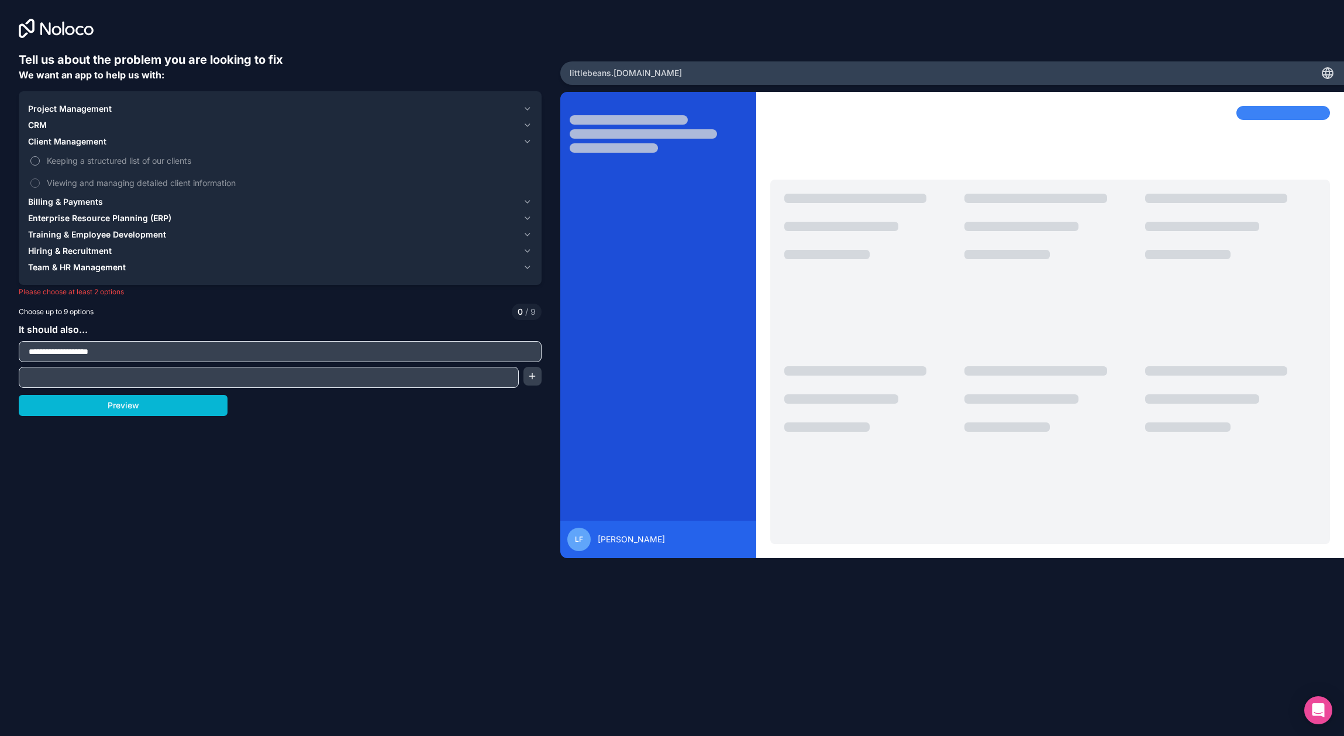
click at [166, 162] on span "Keeping a structured list of our clients" at bounding box center [288, 160] width 483 height 12
click at [40, 162] on button "Keeping a structured list of our clients" at bounding box center [34, 160] width 9 height 9
click at [532, 254] on div "Project Management CRM Client Management 1 Keeping a structured list of our cli…" at bounding box center [280, 188] width 523 height 194
